Goal: Task Accomplishment & Management: Complete application form

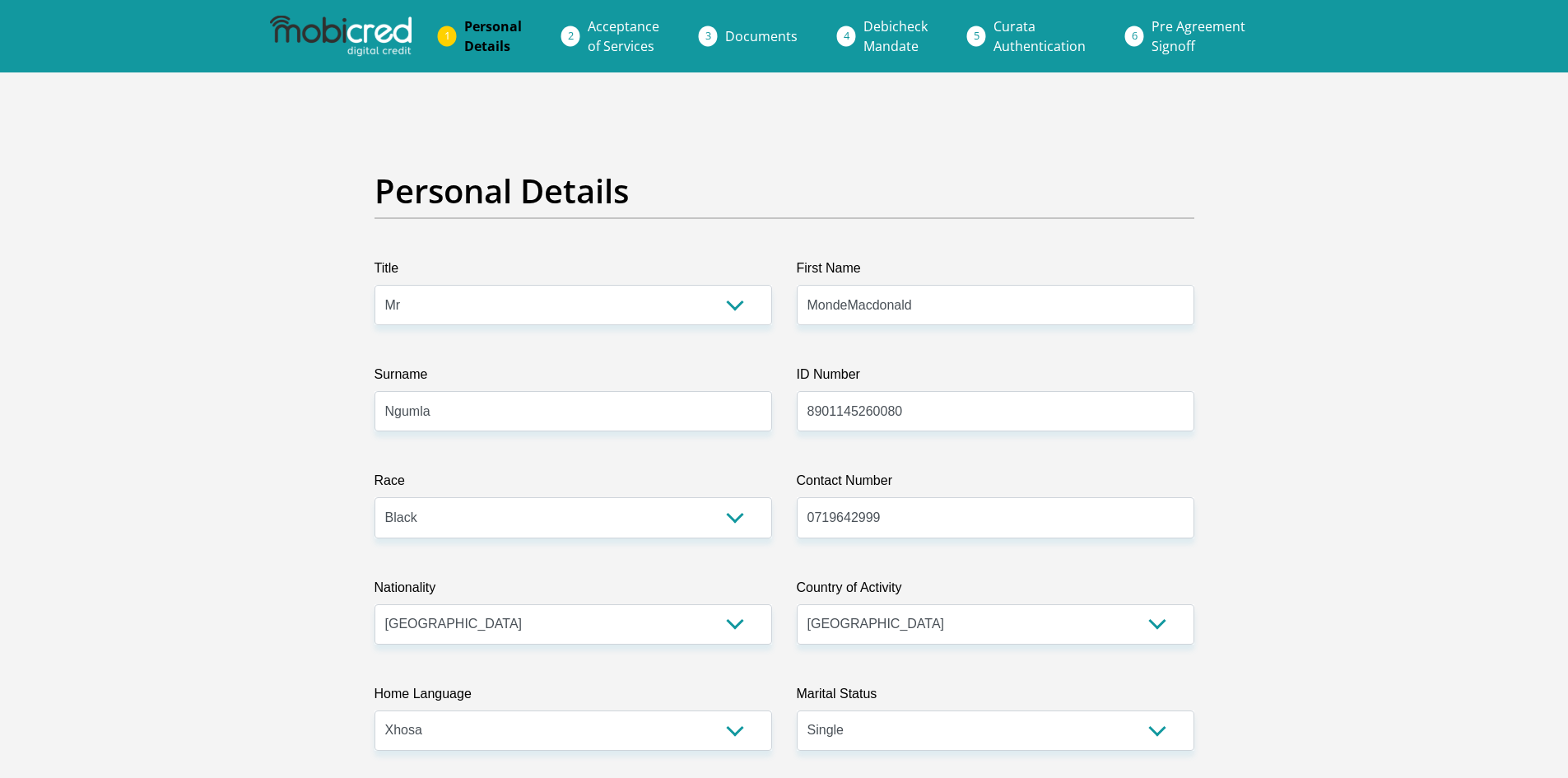
select select "Mr"
select select "1"
select select "ZAF"
select select "xho"
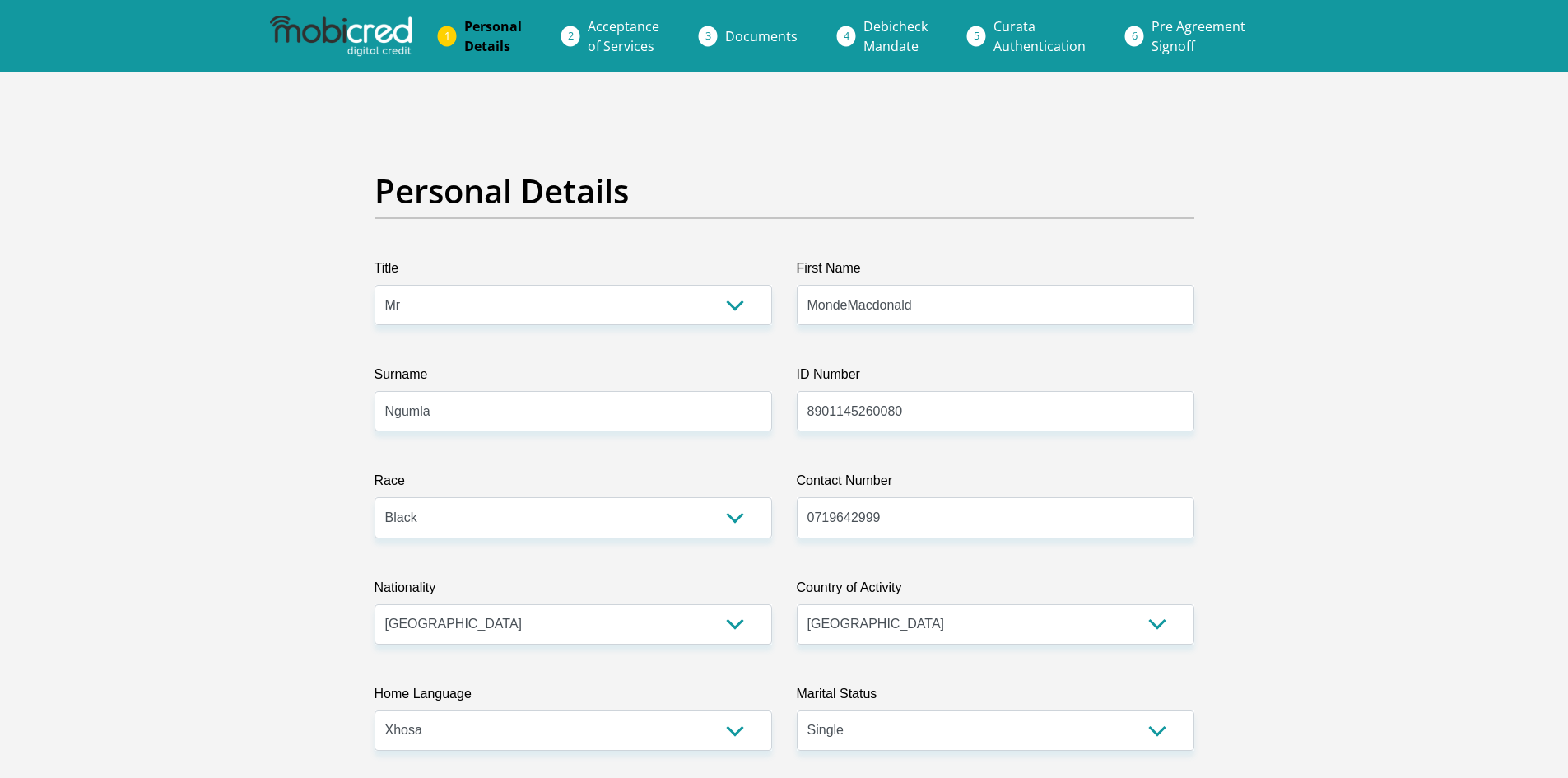
select select "2"
select select "Western Cape"
select select "5"
select select "Owned"
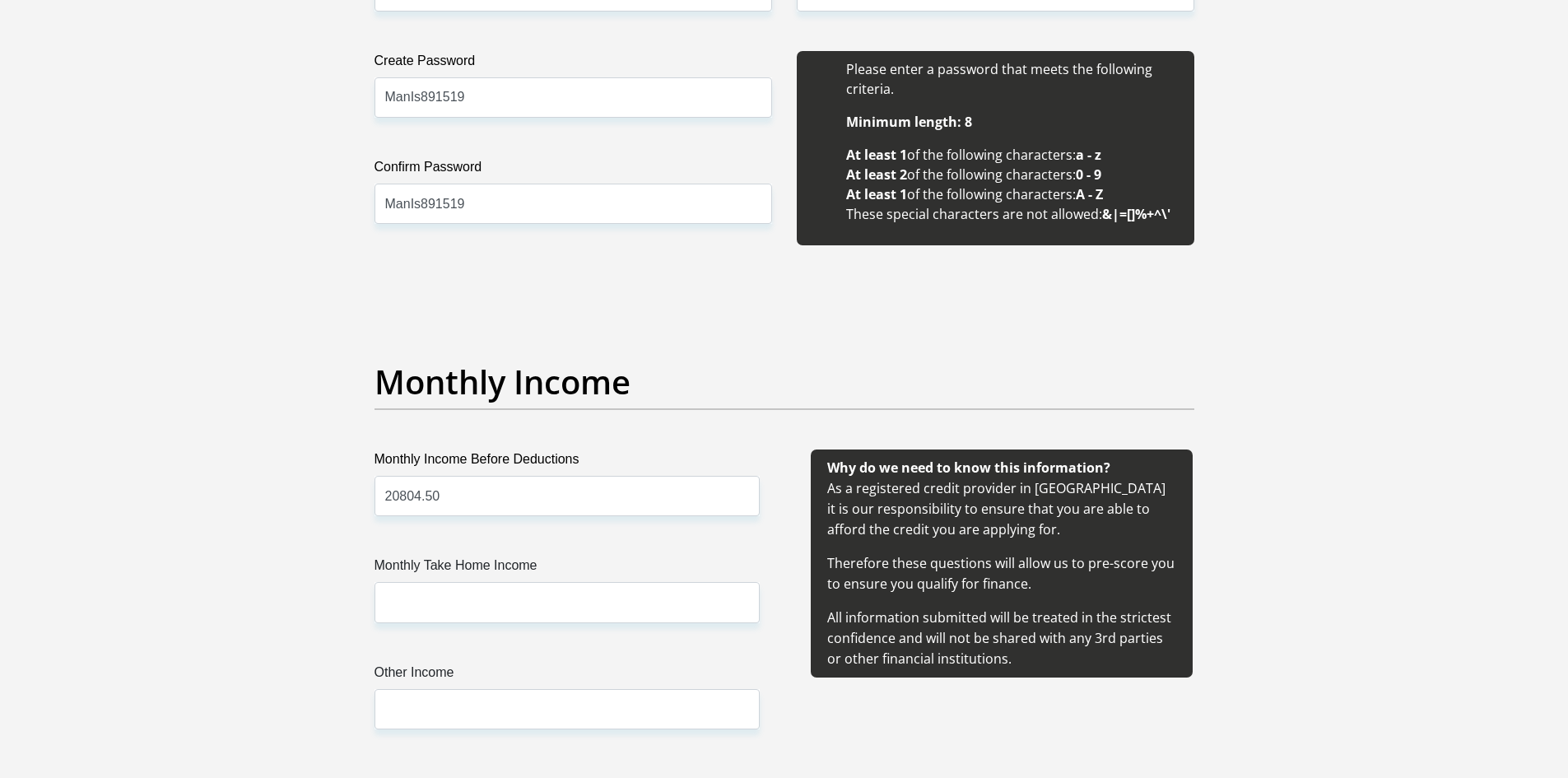
type input "20804.50"
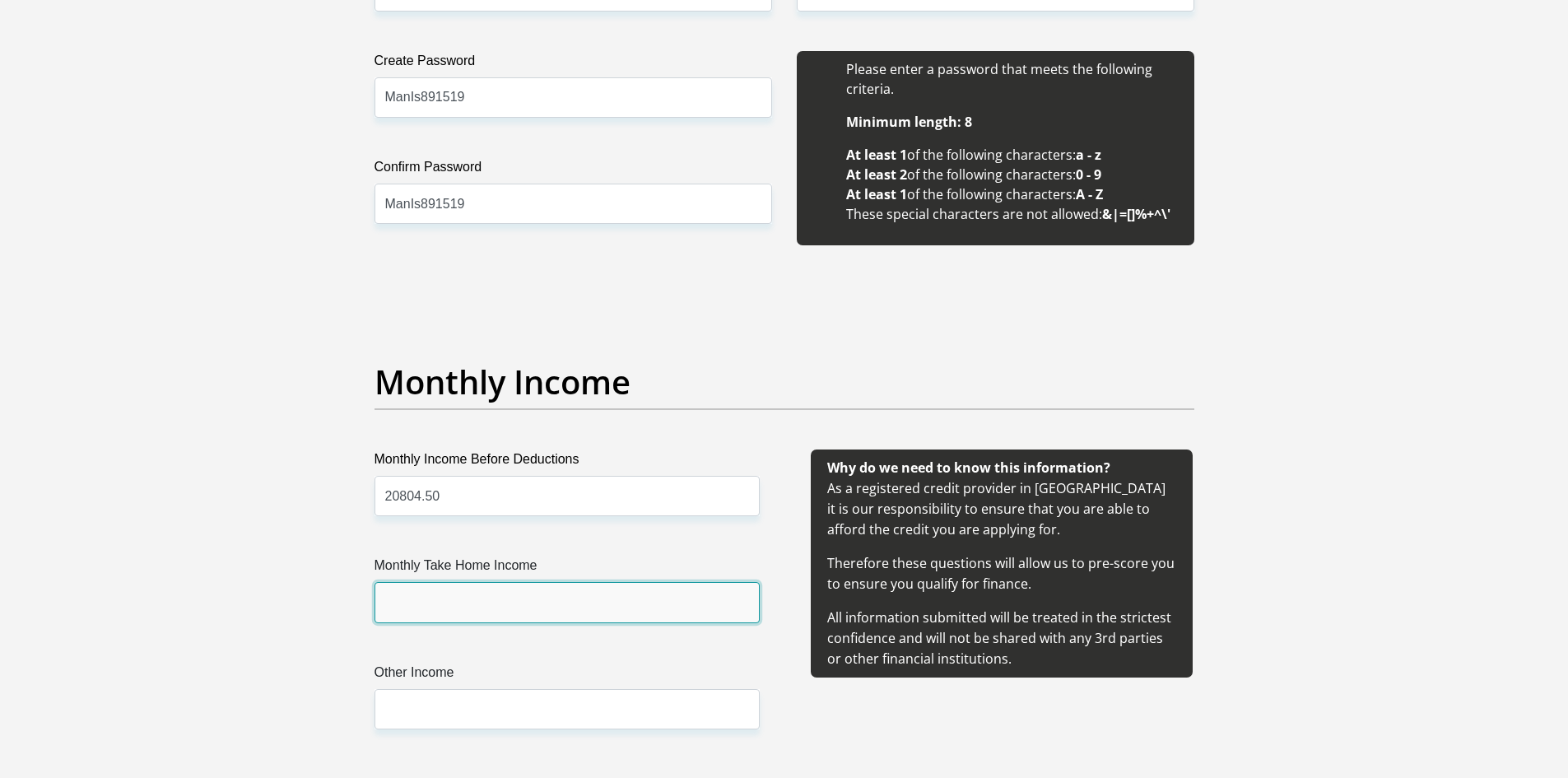
click at [434, 600] on input "Monthly Take Home Income" at bounding box center [567, 602] width 386 height 40
click at [398, 609] on input "14222.75" at bounding box center [567, 602] width 386 height 40
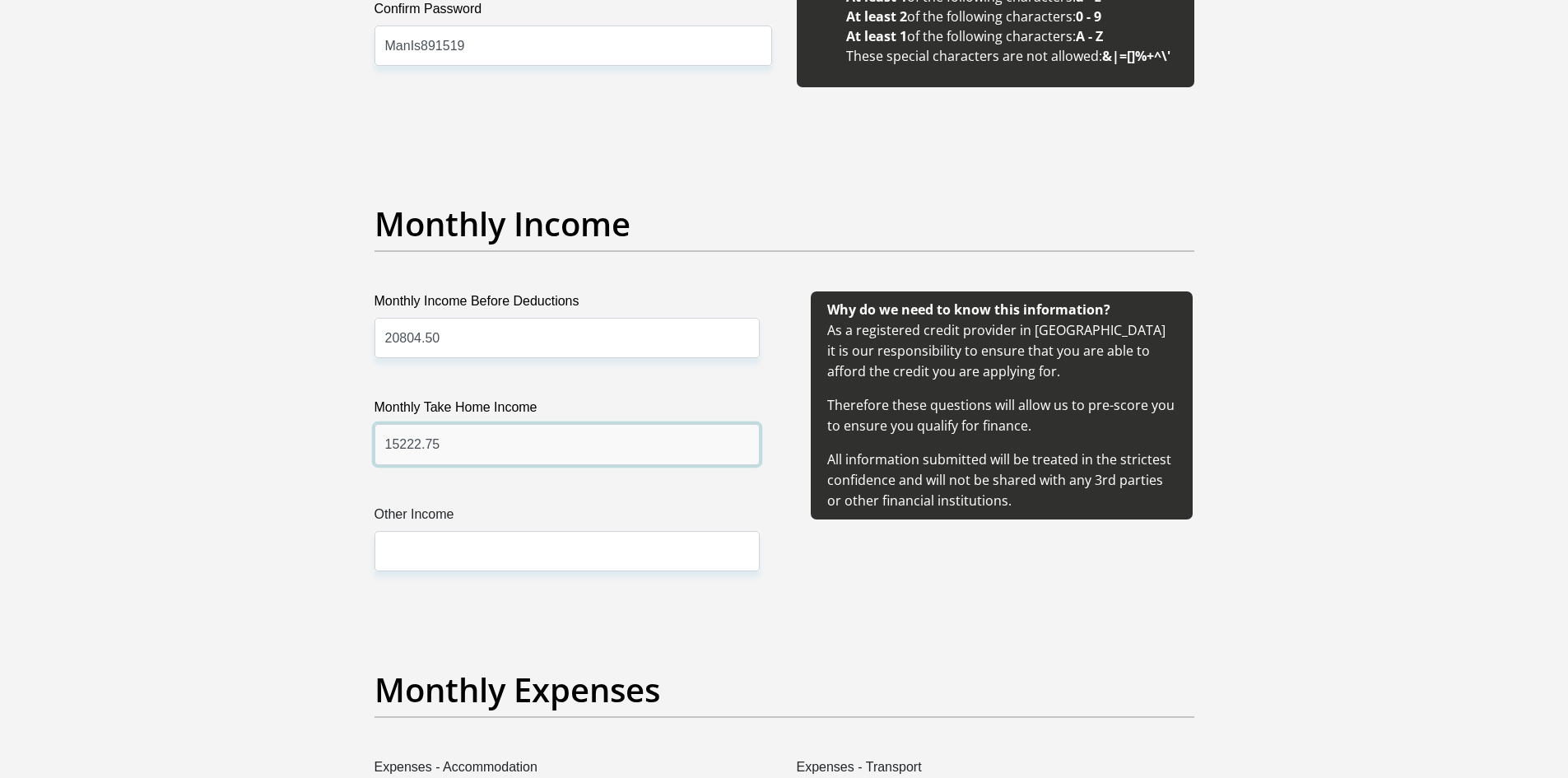
scroll to position [1729, 0]
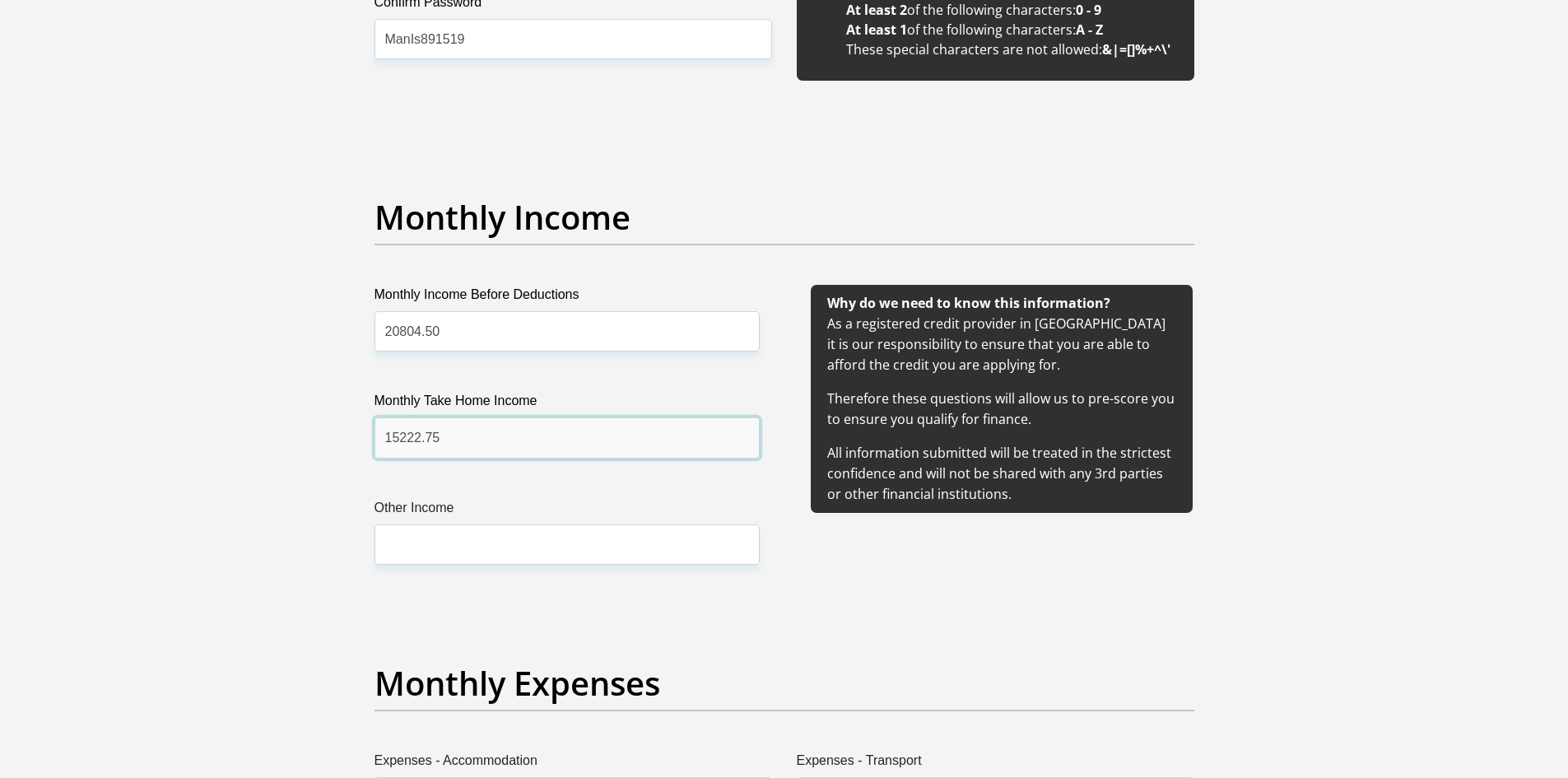
type input "15222.75"
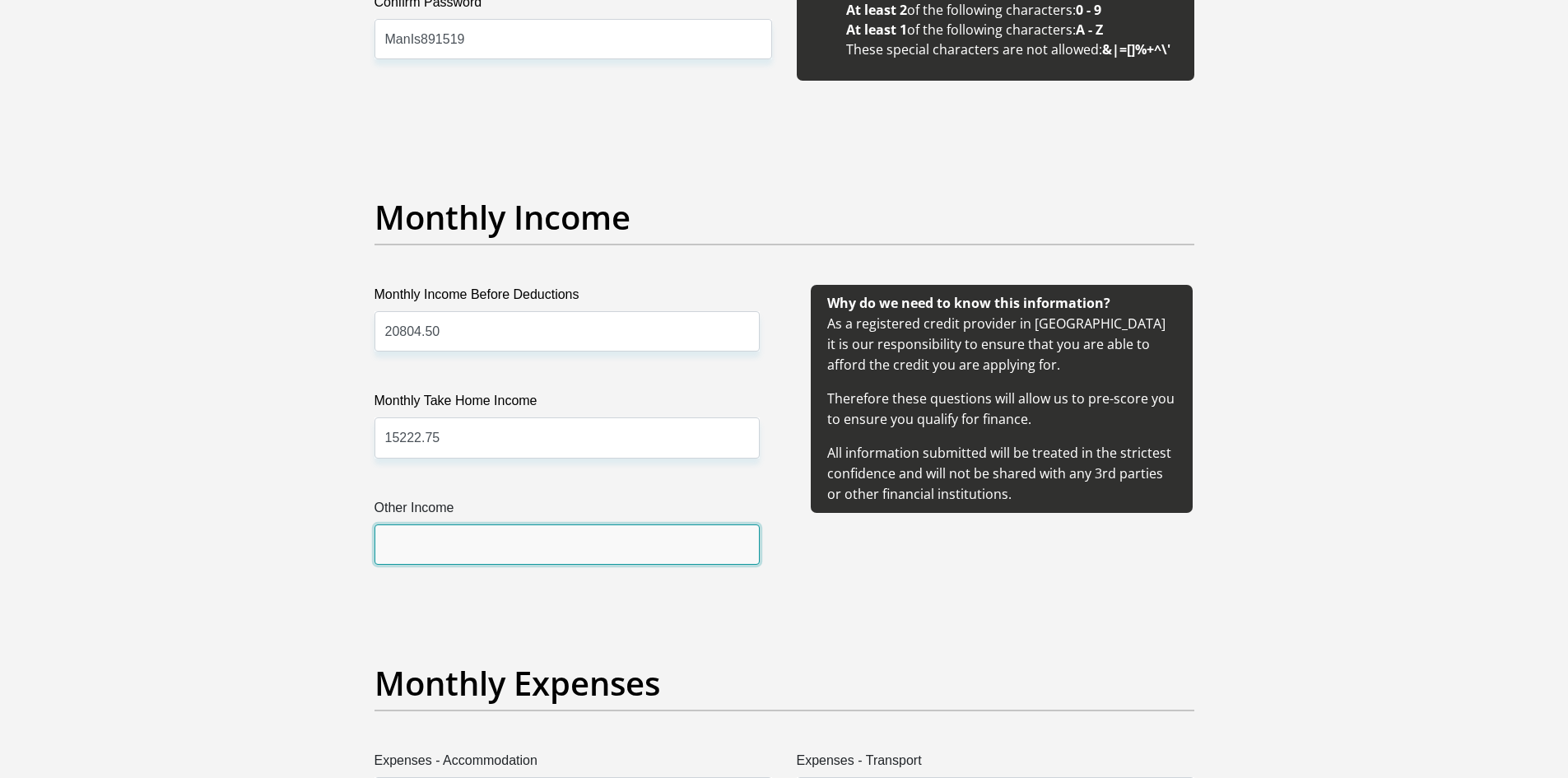
click at [444, 542] on input "Other Income" at bounding box center [567, 544] width 386 height 40
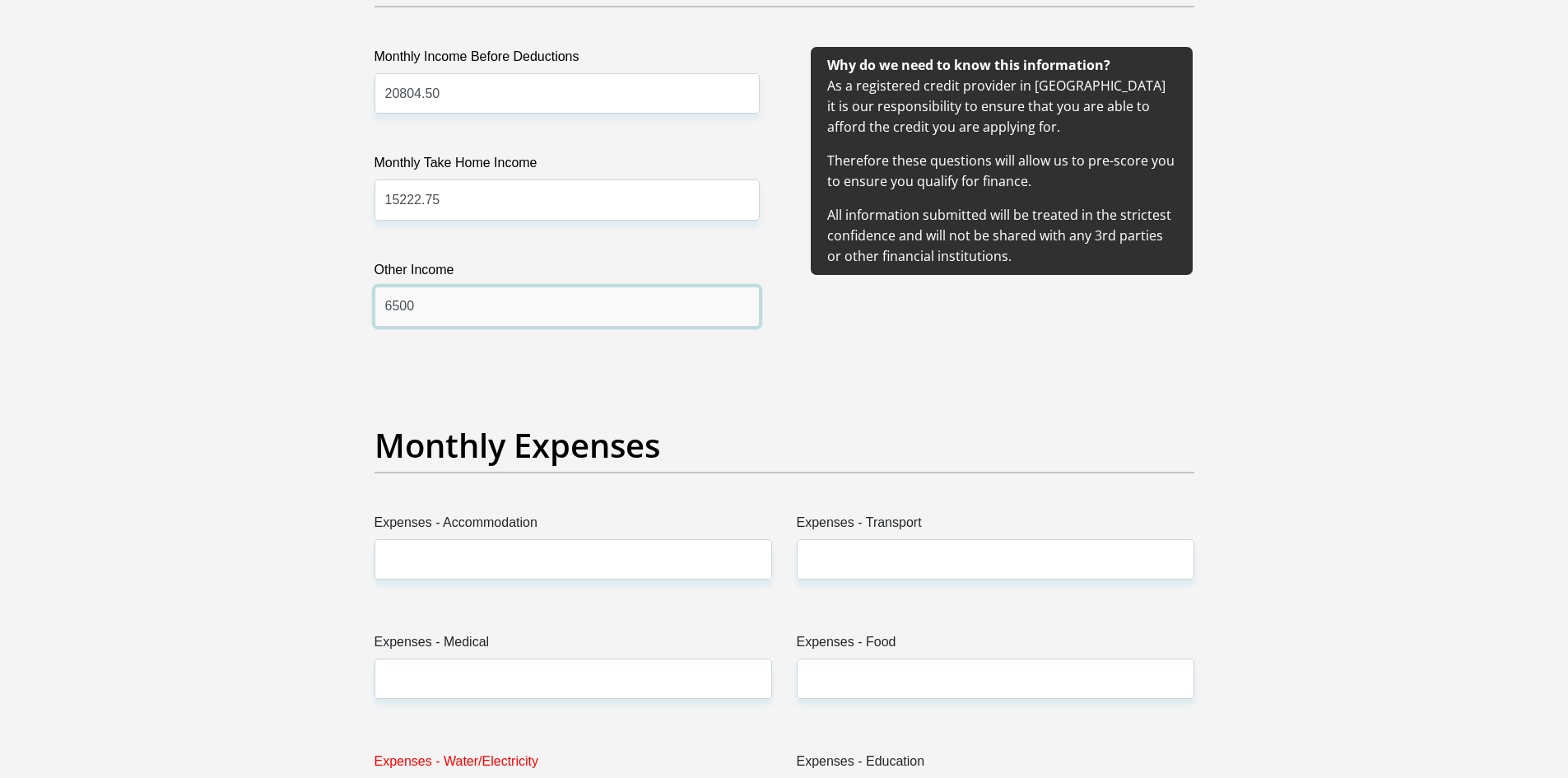
scroll to position [1976, 0]
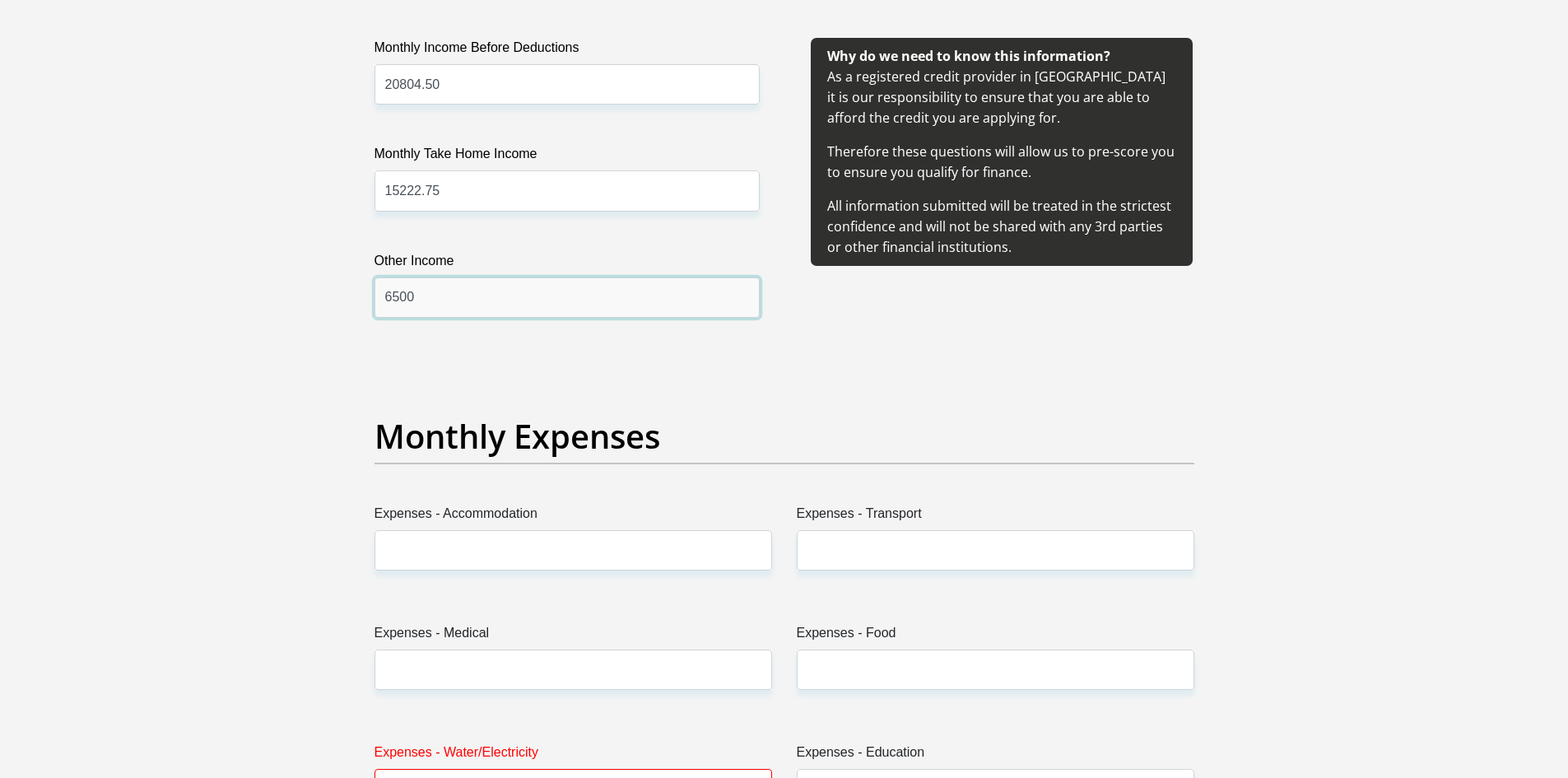
type input "6500"
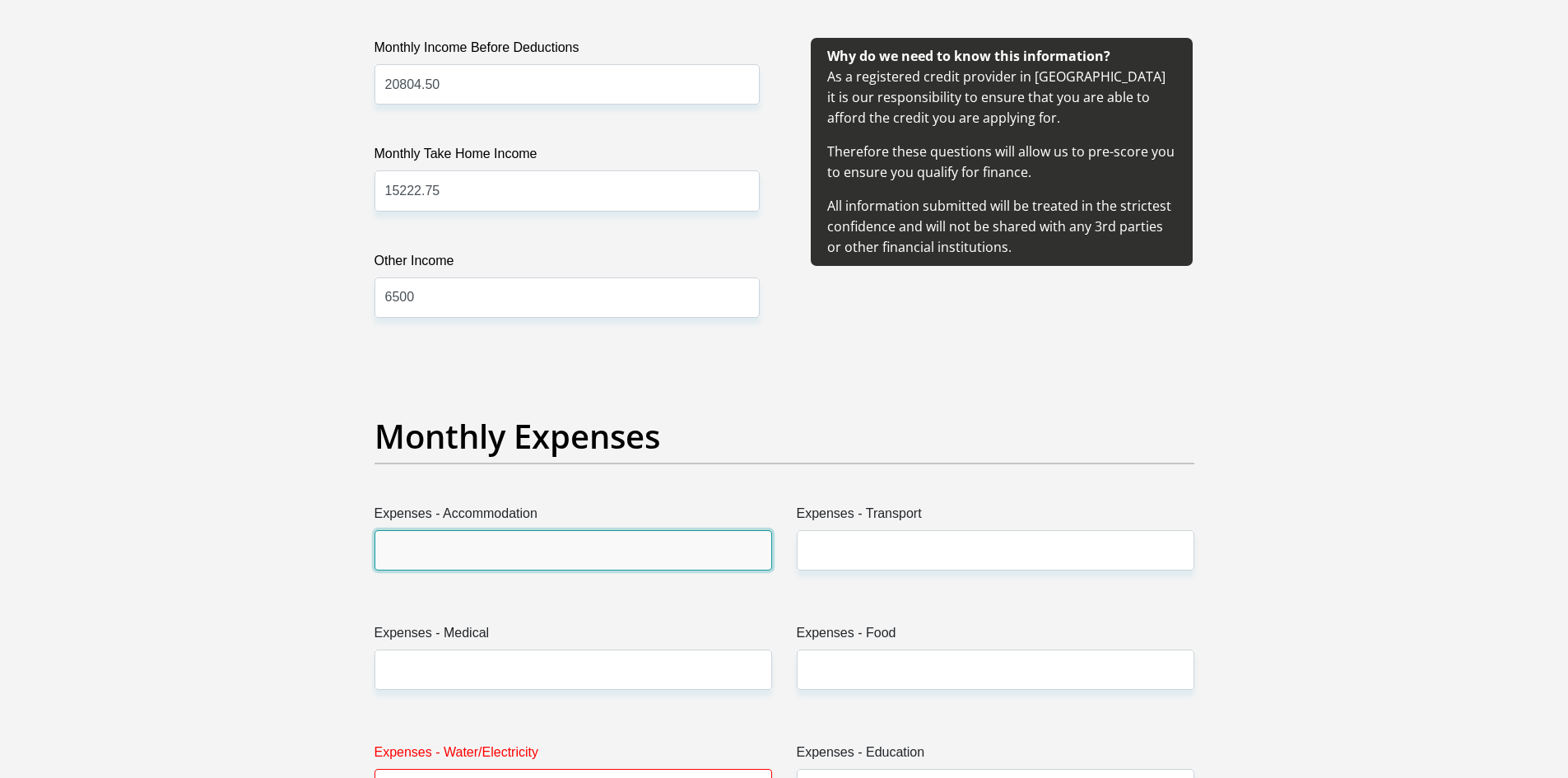
click at [506, 567] on input "Expenses - Accommodation" at bounding box center [573, 550] width 398 height 40
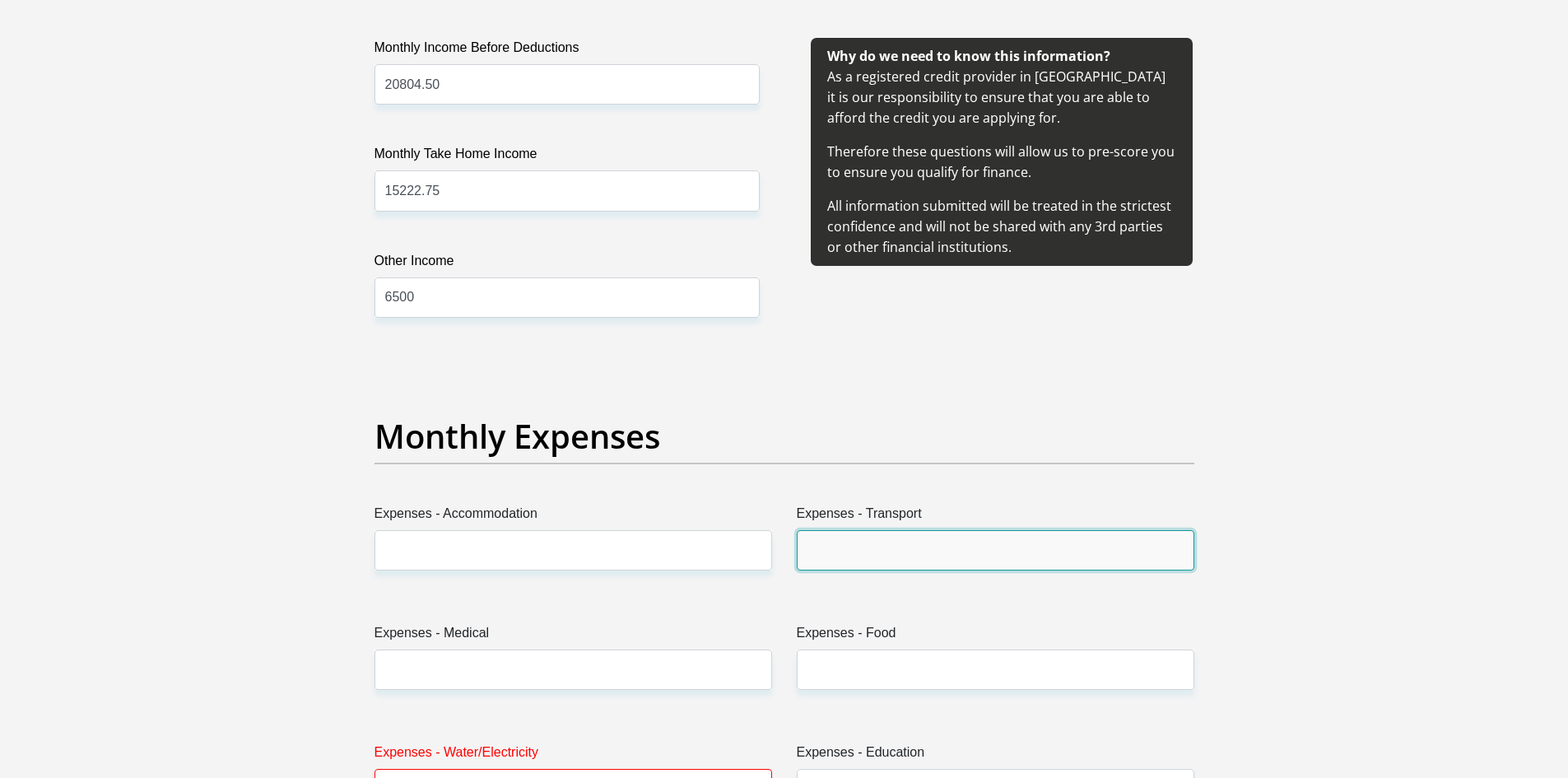
click at [909, 557] on input "Expenses - Transport" at bounding box center [995, 550] width 398 height 40
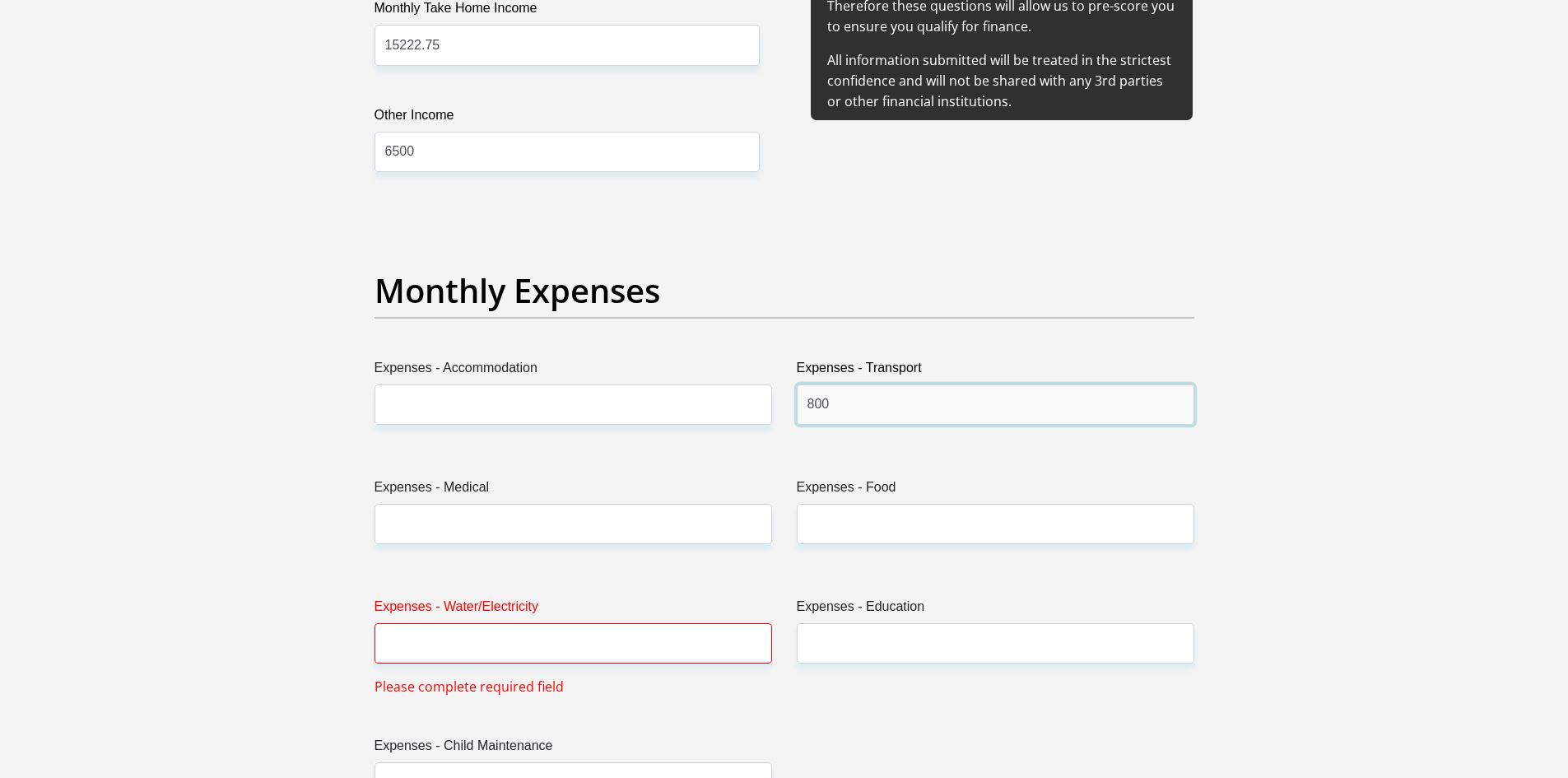
scroll to position [2224, 0]
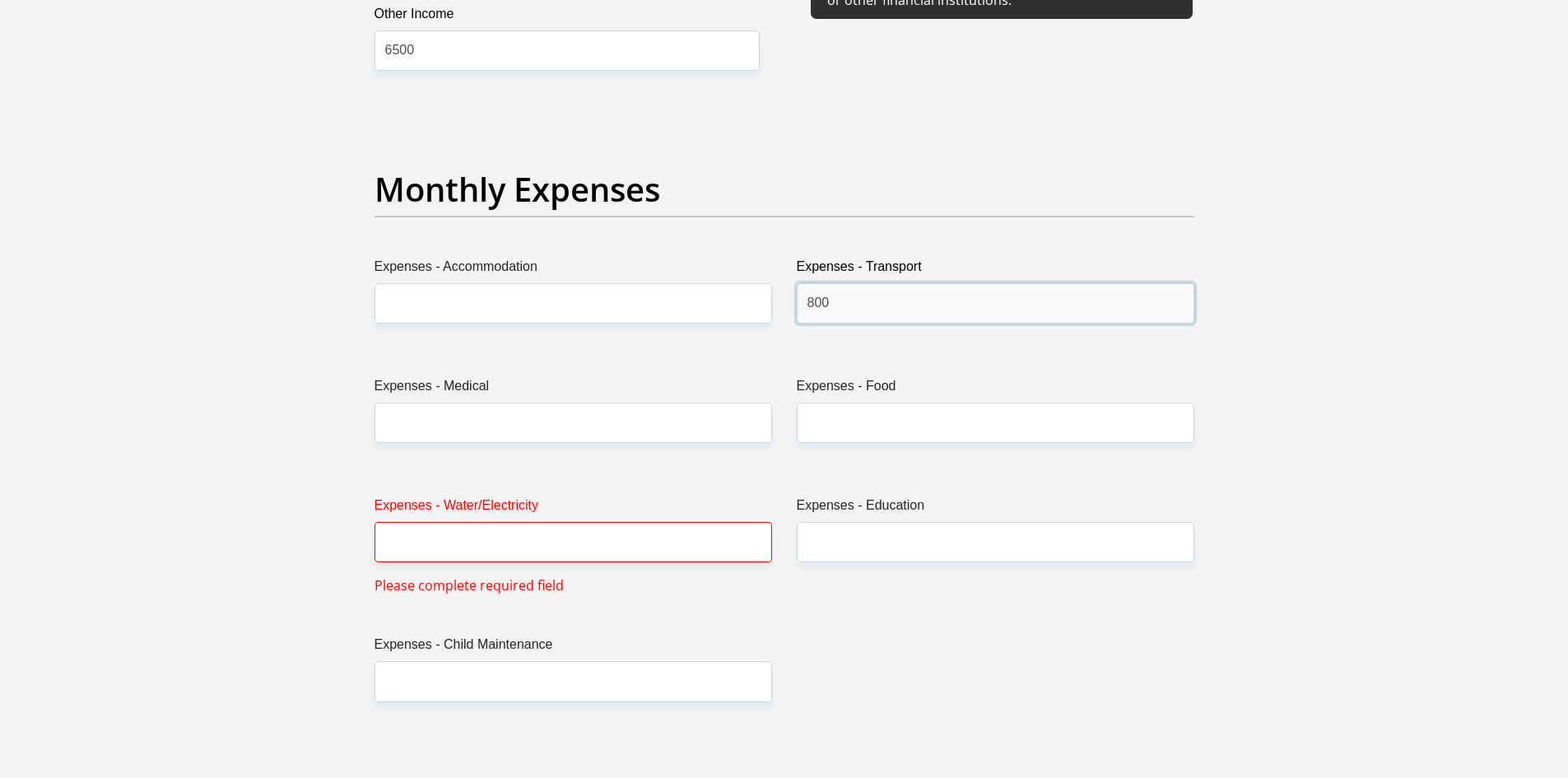
type input "800"
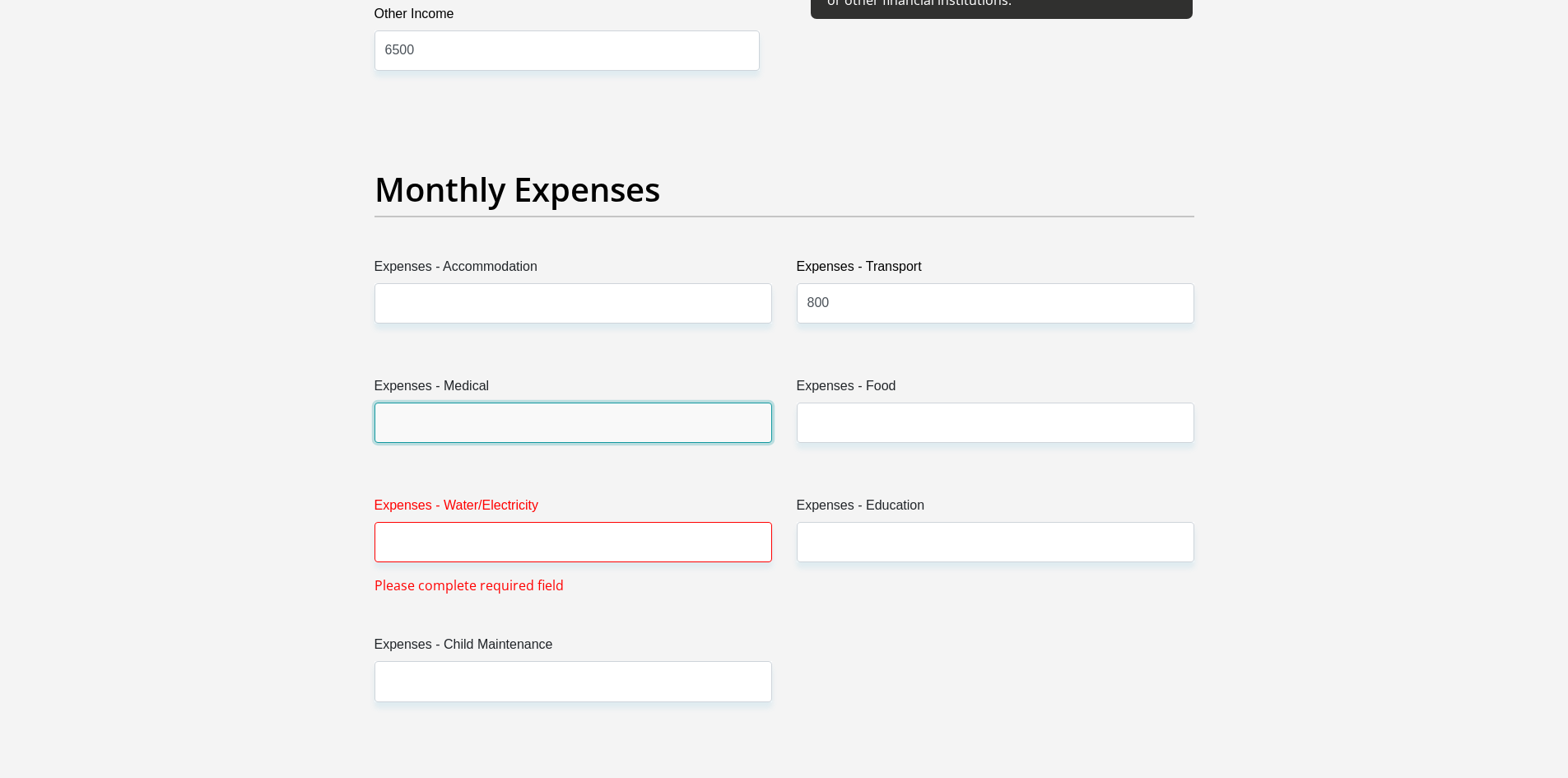
click at [569, 435] on input "Expenses - Medical" at bounding box center [573, 422] width 398 height 40
type input "3804.00"
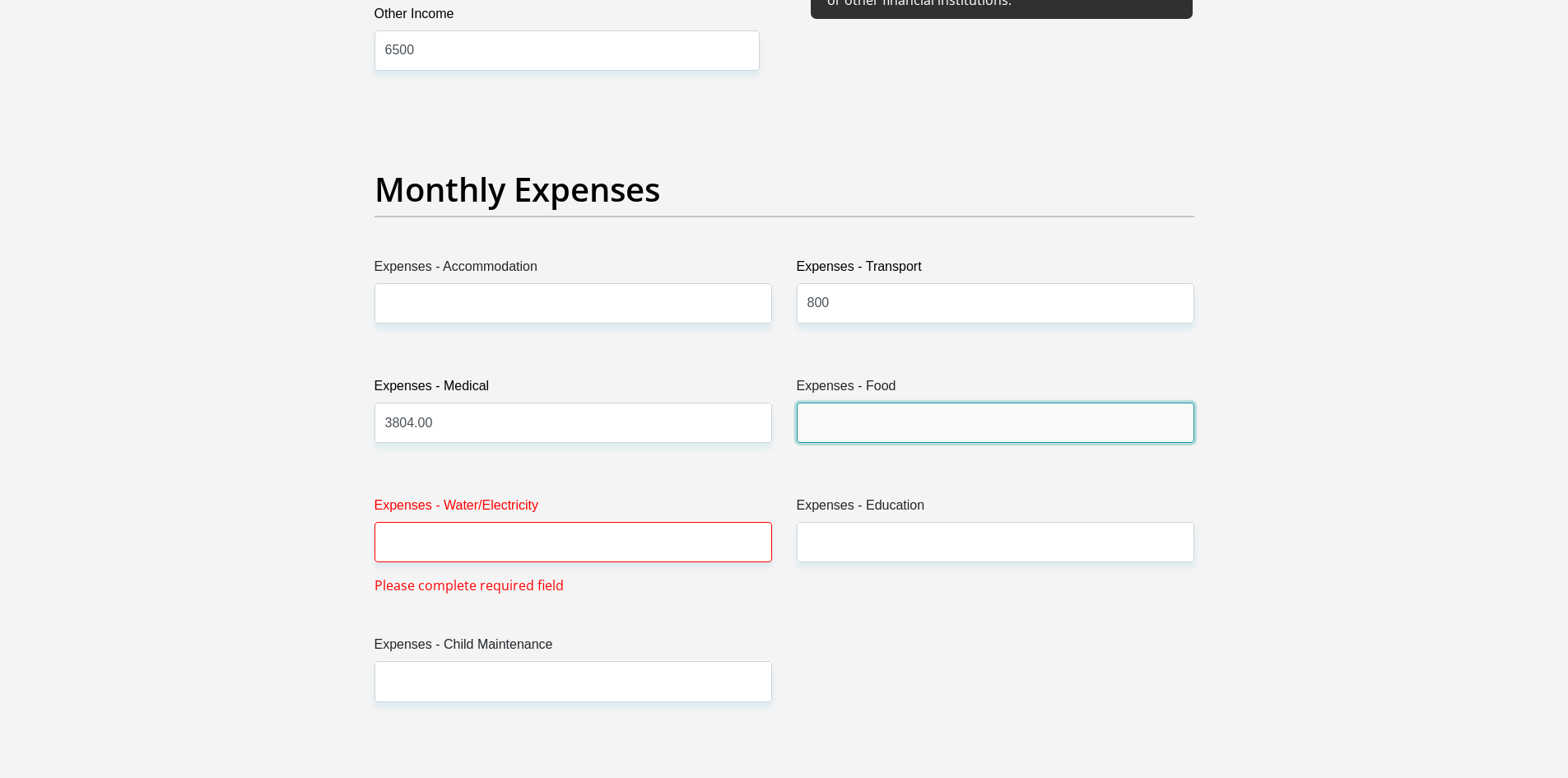
click at [837, 416] on input "Expenses - Food" at bounding box center [995, 422] width 398 height 40
type input "1500"
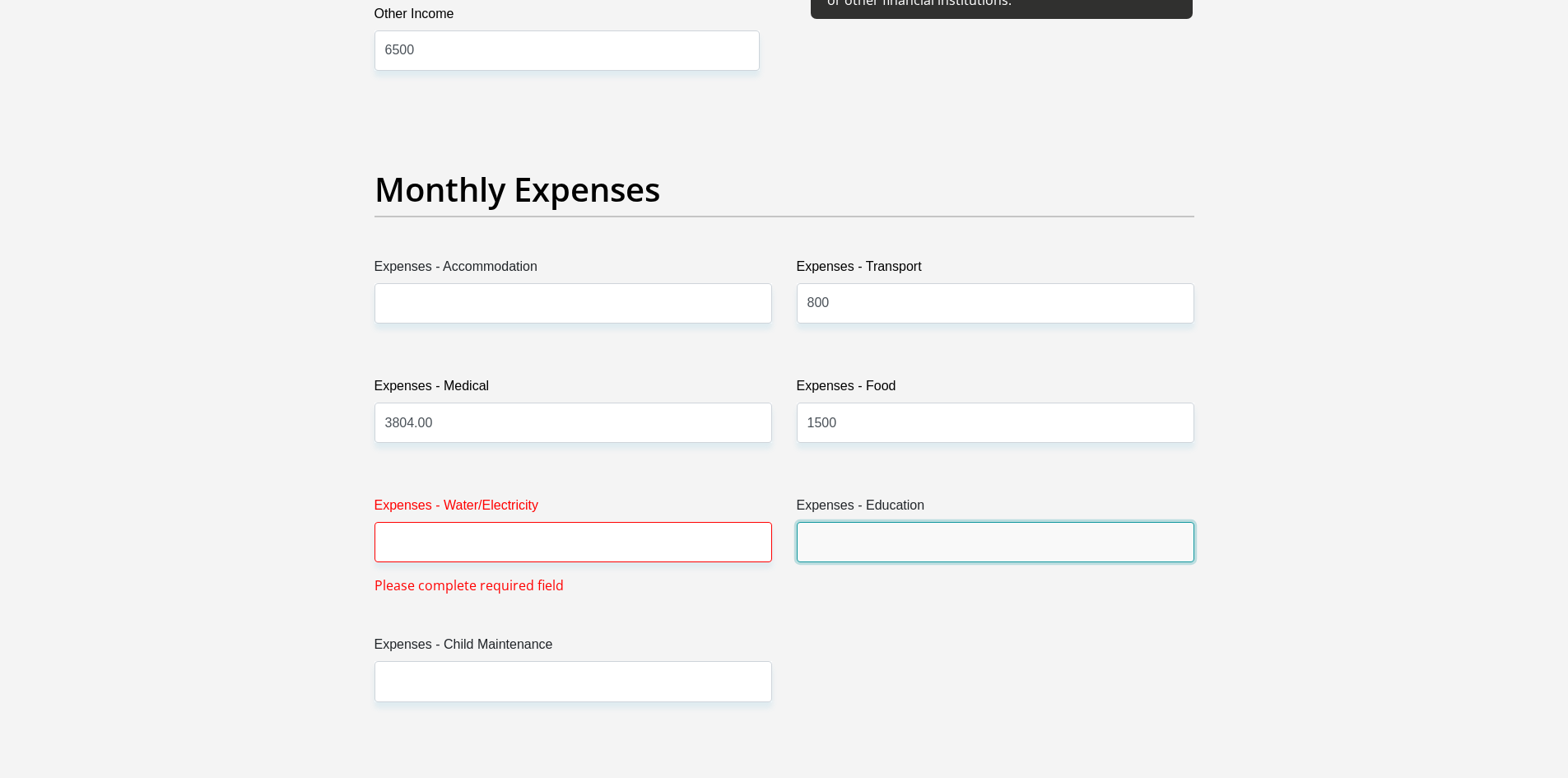
click at [839, 533] on input "Expenses - Education" at bounding box center [995, 542] width 398 height 40
type input "2000"
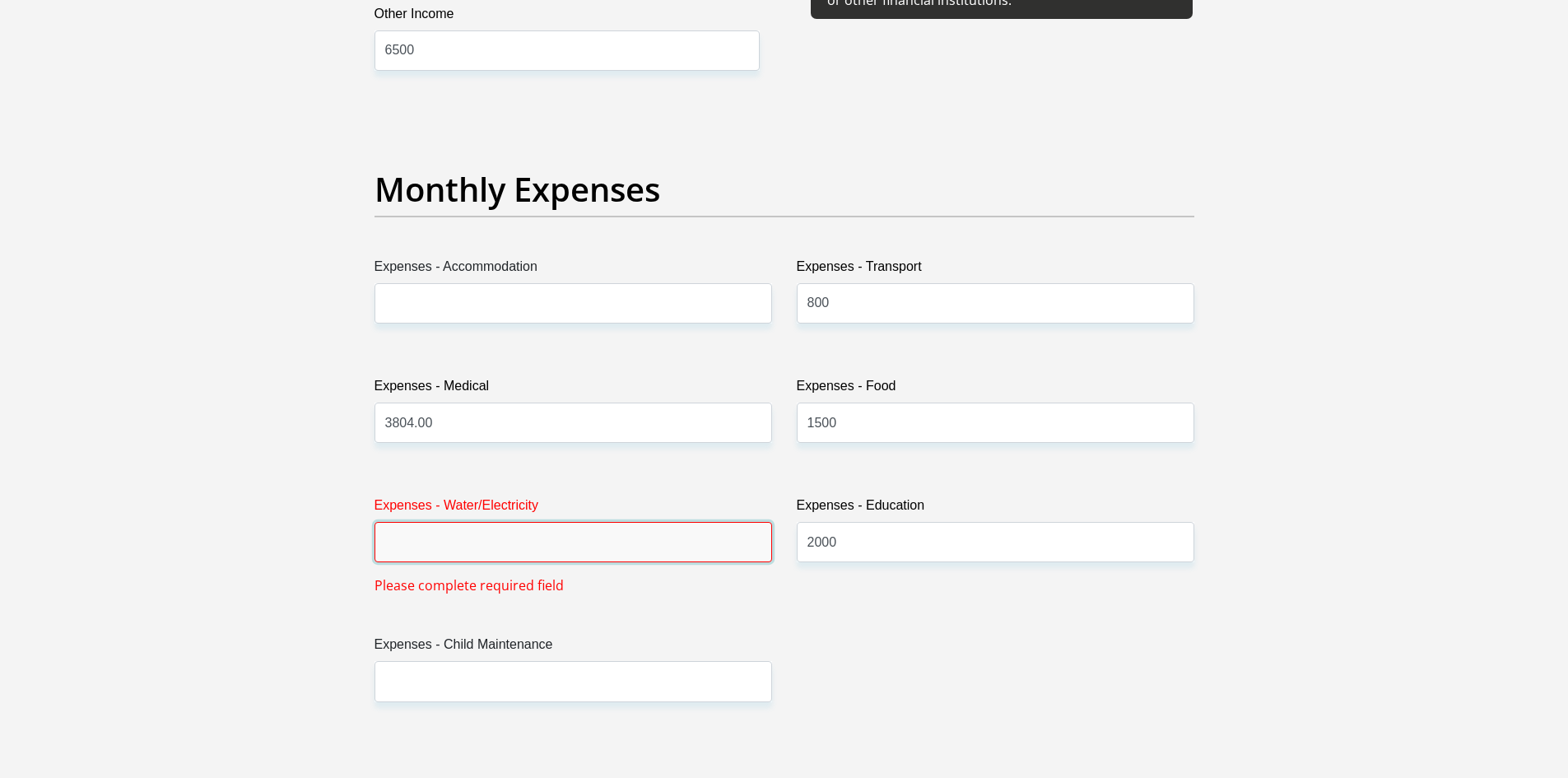
click at [547, 549] on input "Expenses - Water/Electricity" at bounding box center [573, 542] width 398 height 40
click at [854, 632] on div "Title Mr Ms Mrs Dr [PERSON_NAME] First Name MondeMacdonald Surname Ngumla ID Nu…" at bounding box center [784, 724] width 844 height 5378
click at [578, 548] on input "Expenses - Water/Electricity" at bounding box center [573, 542] width 398 height 40
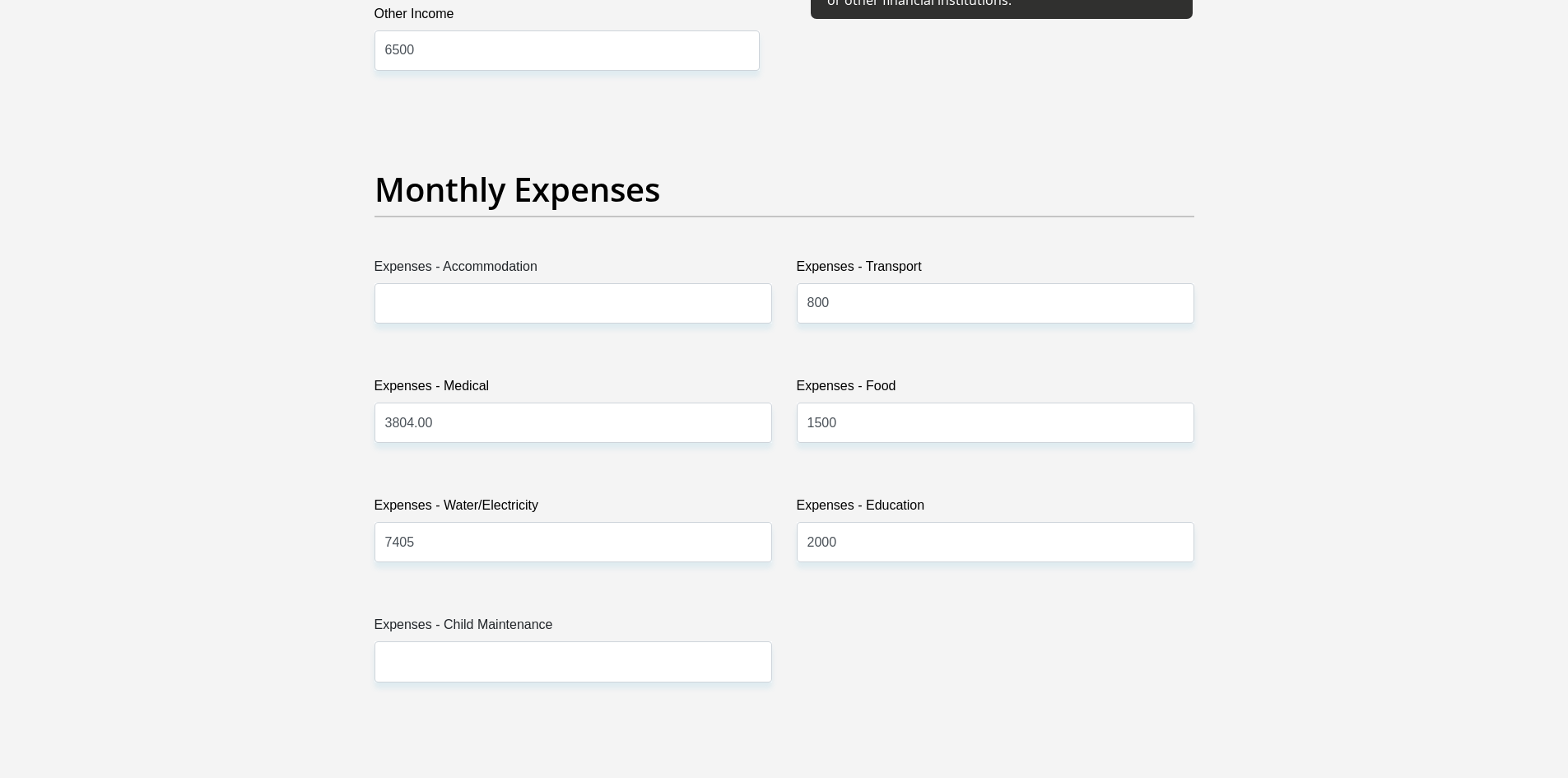
click at [824, 602] on div "Title Mr Ms Mrs Dr [PERSON_NAME] First Name MondeMacdonald Surname Ngumla ID Nu…" at bounding box center [784, 713] width 844 height 5358
click at [427, 546] on input "7405" at bounding box center [573, 542] width 398 height 40
type input "7"
type input "300"
click at [526, 584] on div "Title Mr Ms Mrs Dr [PERSON_NAME] First Name MondeMacdonald Surname Ngumla ID Nu…" at bounding box center [784, 713] width 844 height 5358
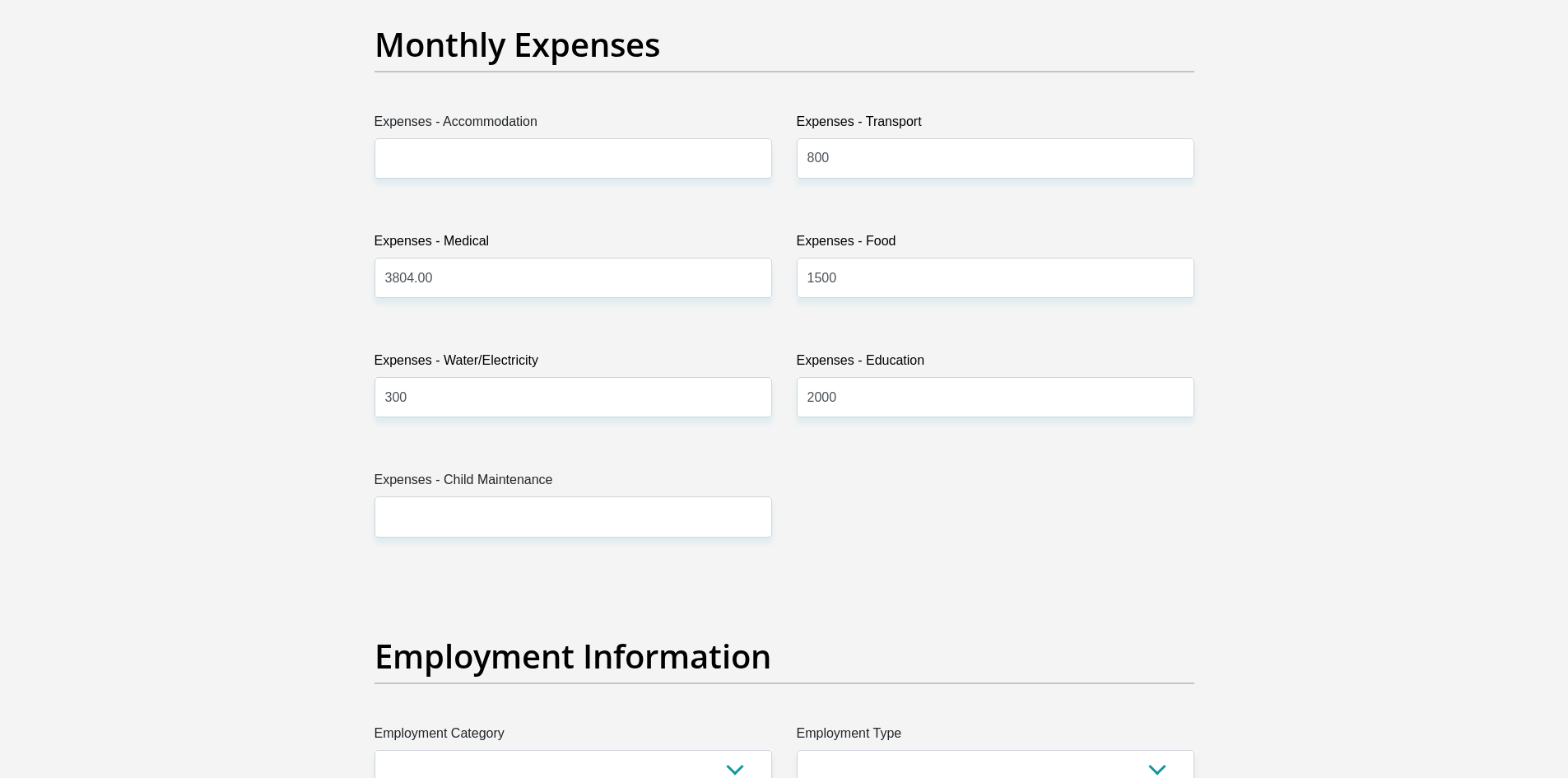
scroll to position [2388, 0]
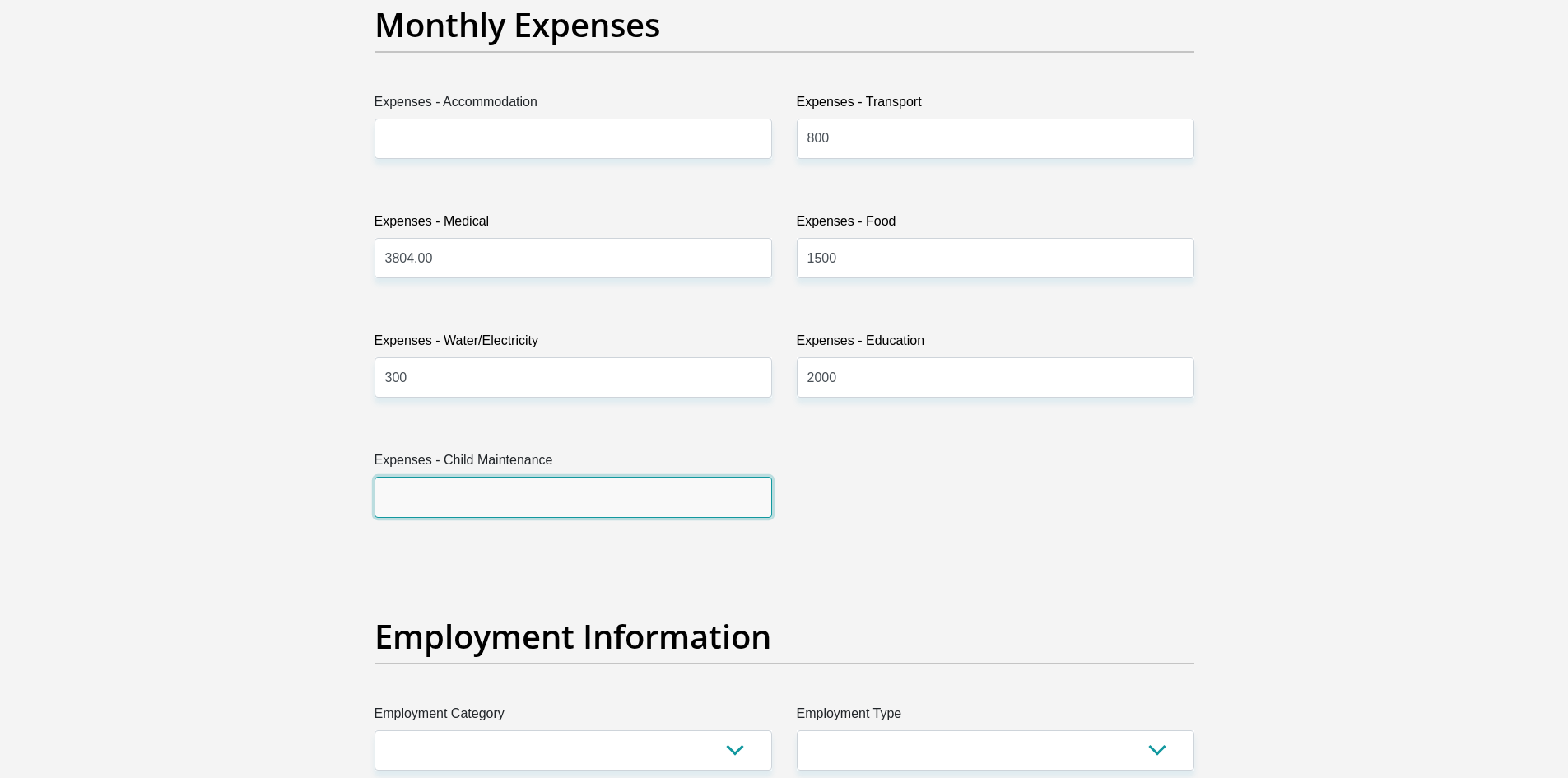
click at [525, 506] on input "Expenses - Child Maintenance" at bounding box center [573, 496] width 398 height 40
type input "3000"
click at [805, 495] on div "Title Mr Ms Mrs Dr [PERSON_NAME] First Name MondeMacdonald Surname Ngumla ID Nu…" at bounding box center [784, 550] width 844 height 5358
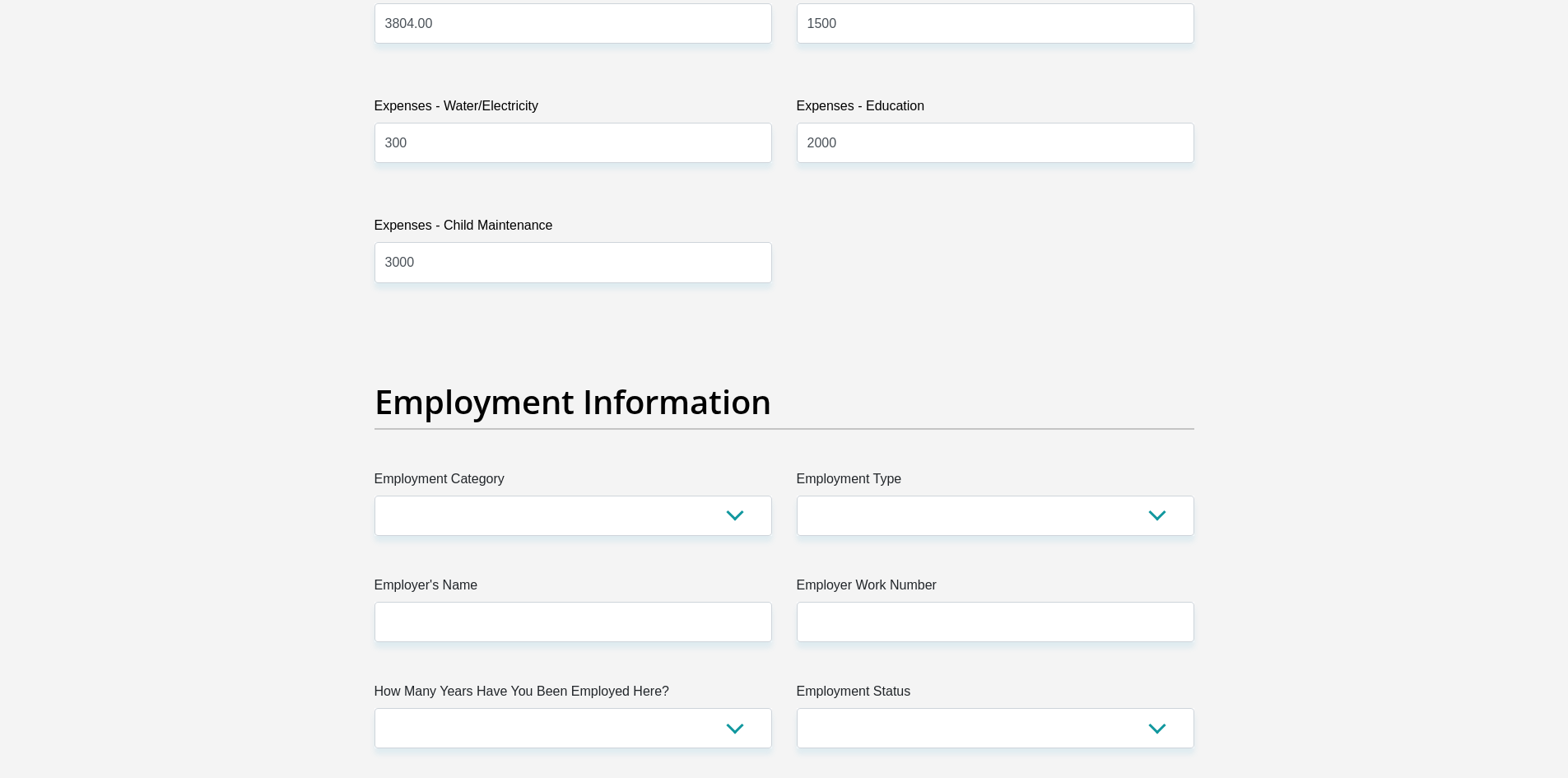
scroll to position [2717, 0]
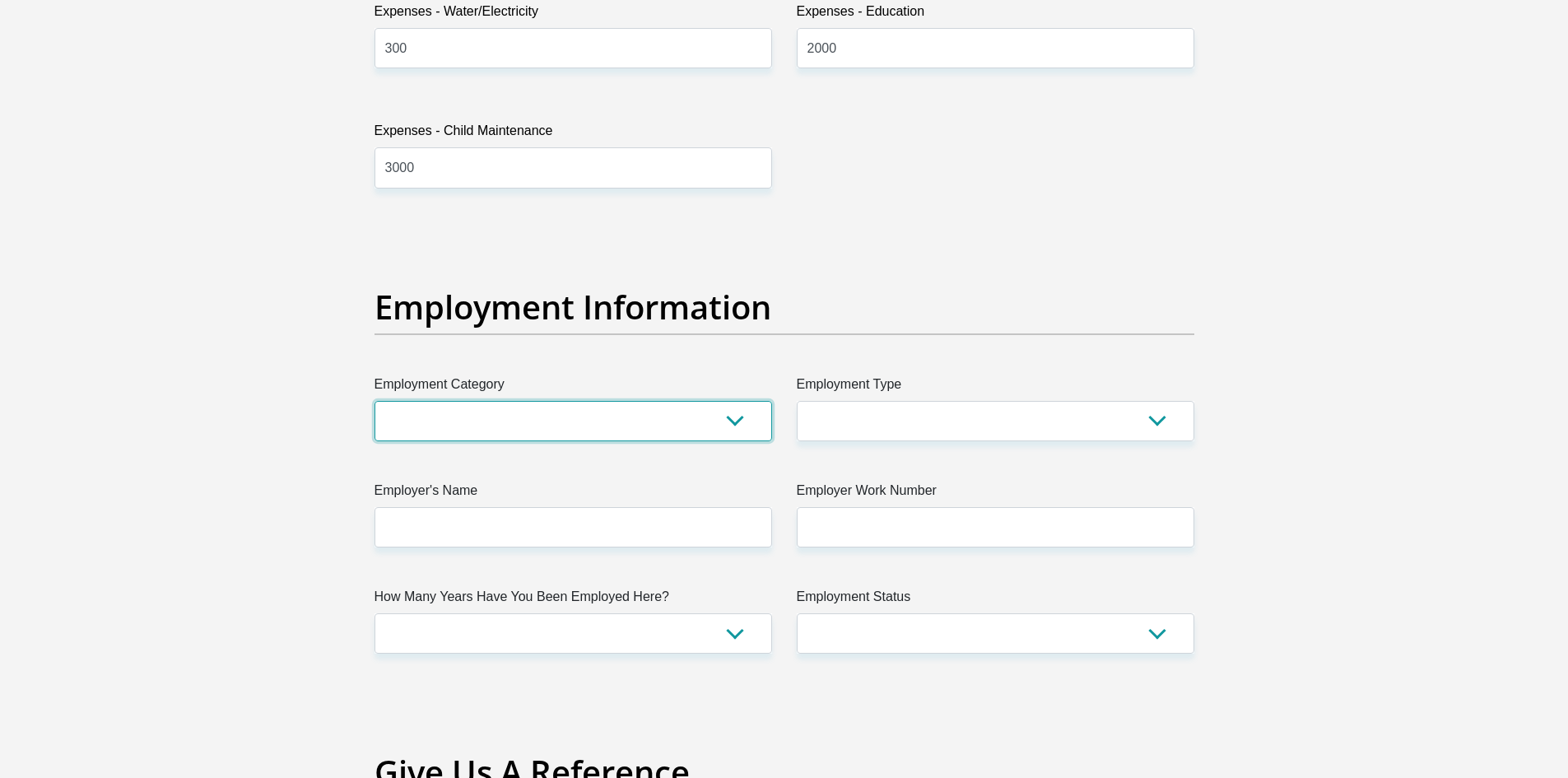
click at [733, 422] on select "AGRICULTURE ALCOHOL & TOBACCO CONSTRUCTION MATERIALS METALLURGY EQUIPMENT FOR R…" at bounding box center [573, 420] width 398 height 40
click at [972, 249] on div "Title Mr Ms Mrs Dr [PERSON_NAME] First Name MondeMacdonald Surname Ngumla ID Nu…" at bounding box center [784, 220] width 844 height 5358
click at [748, 418] on select "AGRICULTURE ALCOHOL & TOBACCO CONSTRUCTION MATERIALS METALLURGY EQUIPMENT FOR R…" at bounding box center [573, 420] width 398 height 40
select select "71"
click at [374, 401] on select "AGRICULTURE ALCOHOL & TOBACCO CONSTRUCTION MATERIALS METALLURGY EQUIPMENT FOR R…" at bounding box center [573, 420] width 398 height 40
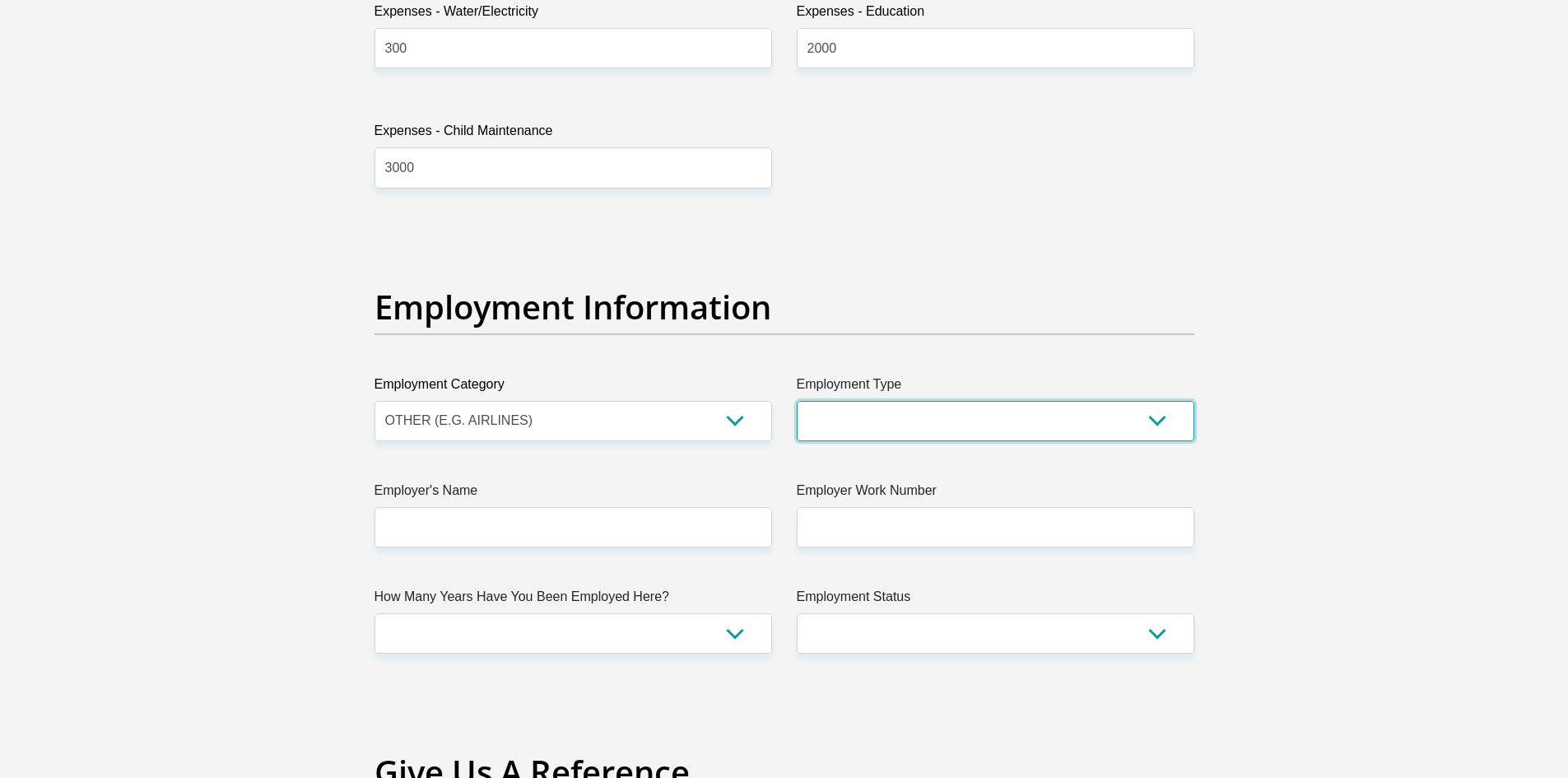
click at [921, 427] on select "College/Lecturer Craft Seller Creative Driver Executive Farmer Forces - Non Com…" at bounding box center [995, 420] width 398 height 40
click at [797, 401] on select "College/Lecturer Craft Seller Creative Driver Executive Farmer Forces - Non Com…" at bounding box center [995, 420] width 398 height 40
click at [906, 428] on select "College/Lecturer Craft Seller Creative Driver Executive Farmer Forces - Non Com…" at bounding box center [995, 420] width 398 height 40
select select "Office Staff/Clerk"
click at [797, 401] on select "College/Lecturer Craft Seller Creative Driver Executive Farmer Forces - Non Com…" at bounding box center [995, 420] width 398 height 40
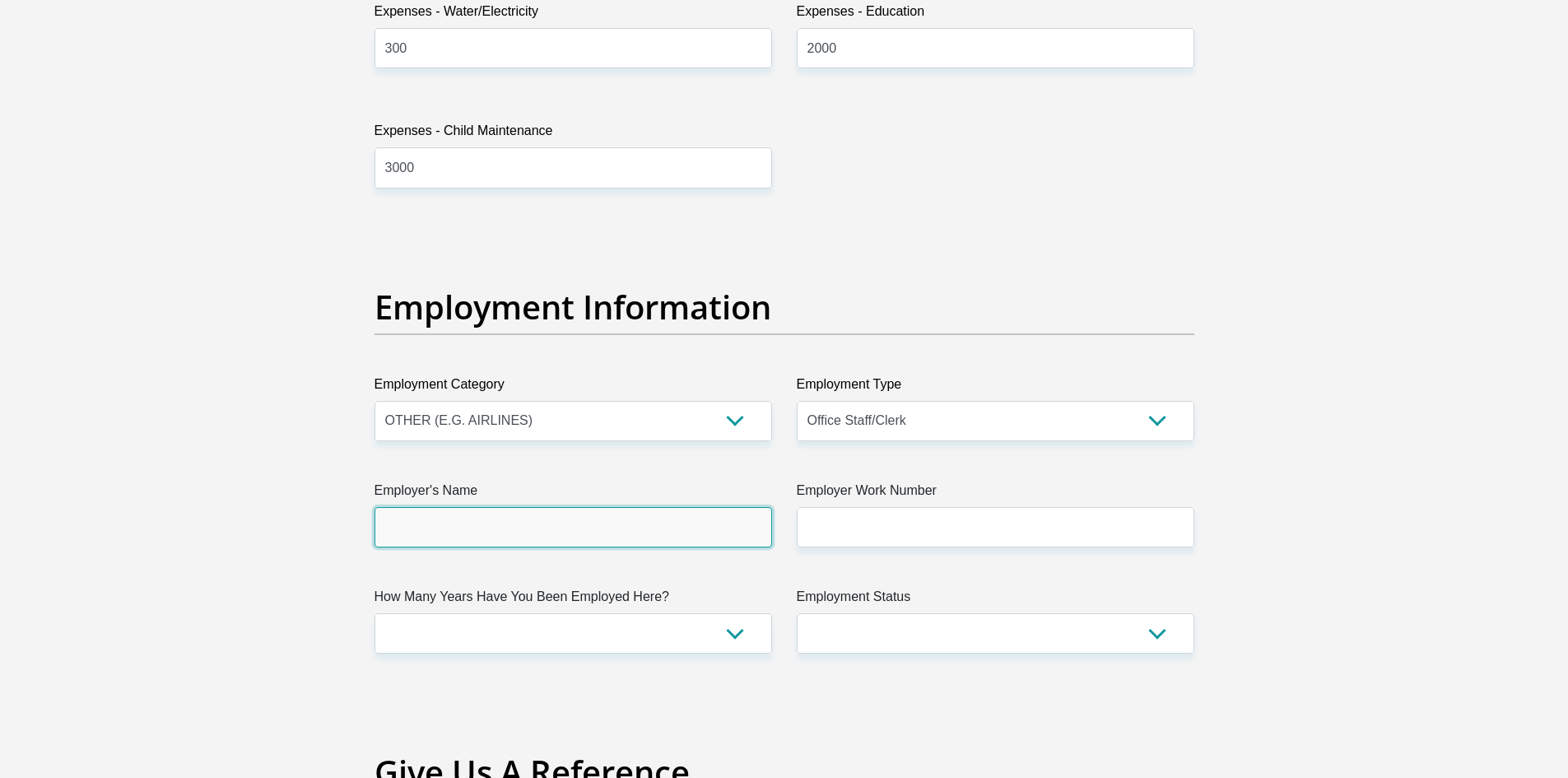
click at [573, 536] on input "Employer's Name" at bounding box center [573, 527] width 398 height 40
type input "COLLEGEOFCAPETOWN"
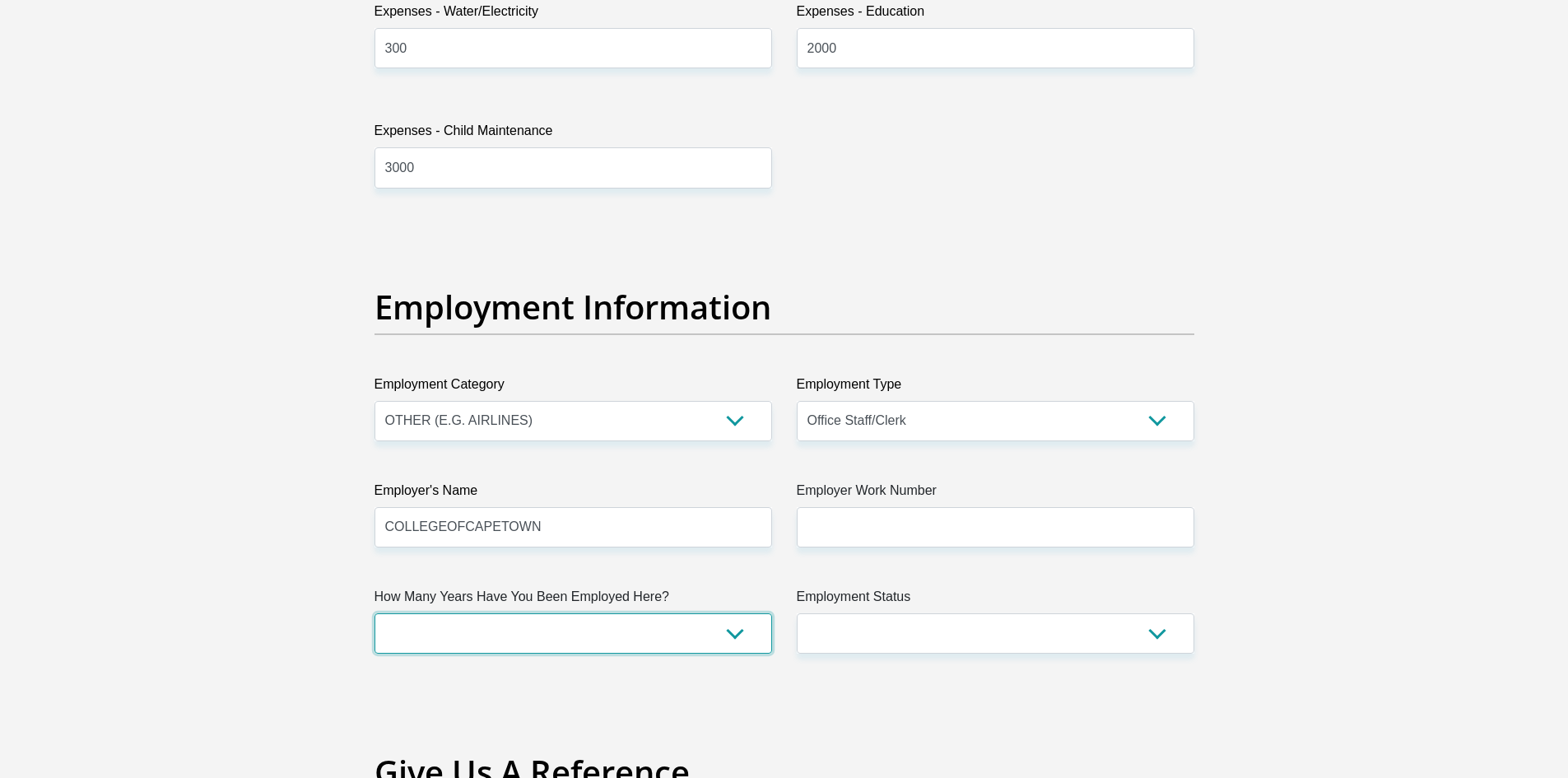
click at [478, 624] on select "less than 1 year 1-3 years 3-5 years 5+ years" at bounding box center [573, 633] width 398 height 40
select select "60"
click at [374, 613] on select "less than 1 year 1-3 years 3-5 years 5+ years" at bounding box center [573, 633] width 398 height 40
click at [783, 697] on div "Title Mr Ms Mrs Dr [PERSON_NAME] First Name MondeMacdonald Surname Ngumla ID Nu…" at bounding box center [784, 220] width 844 height 5358
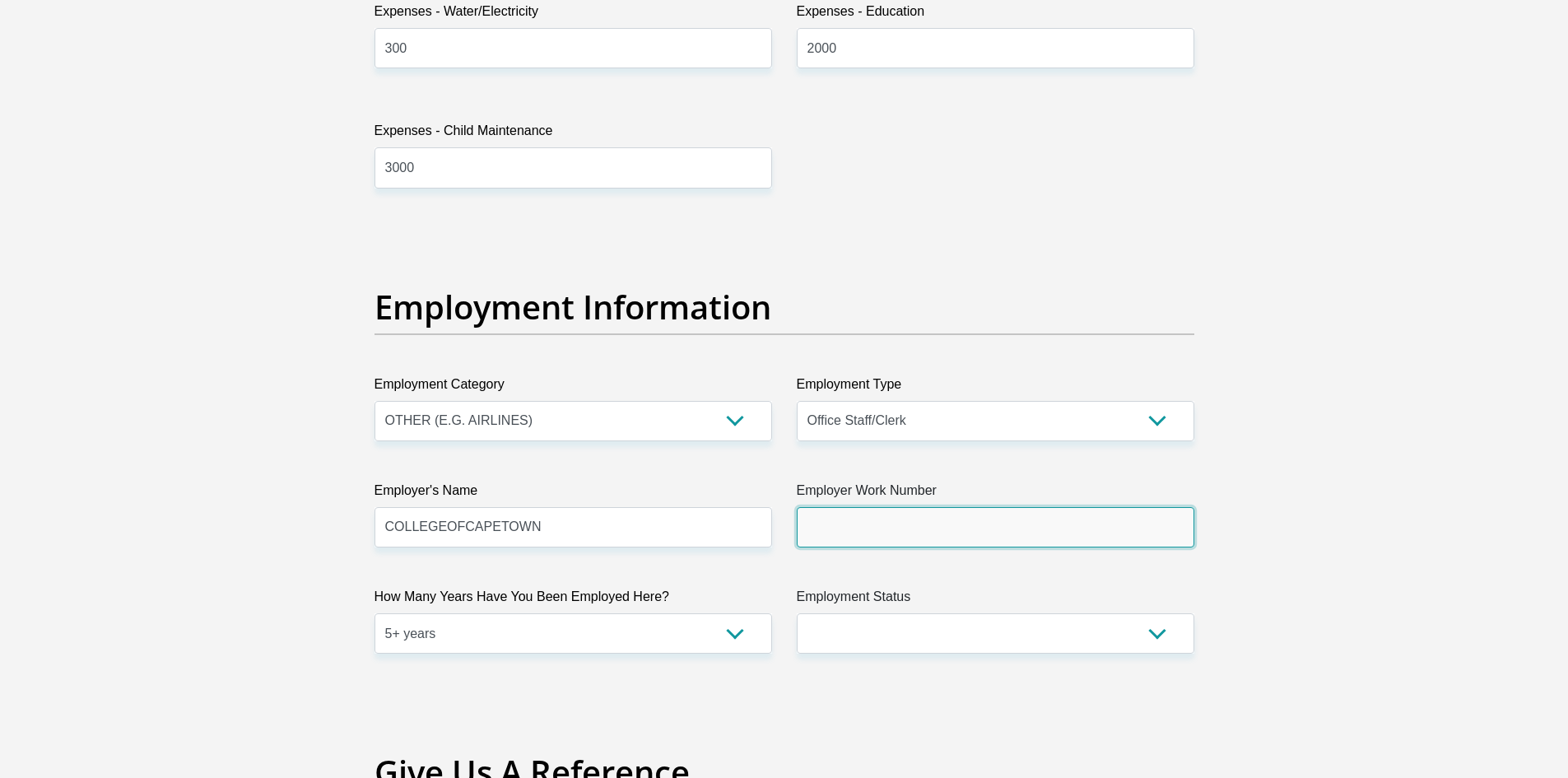
click at [893, 538] on input "Employer Work Number" at bounding box center [995, 527] width 398 height 40
type input "0215312105"
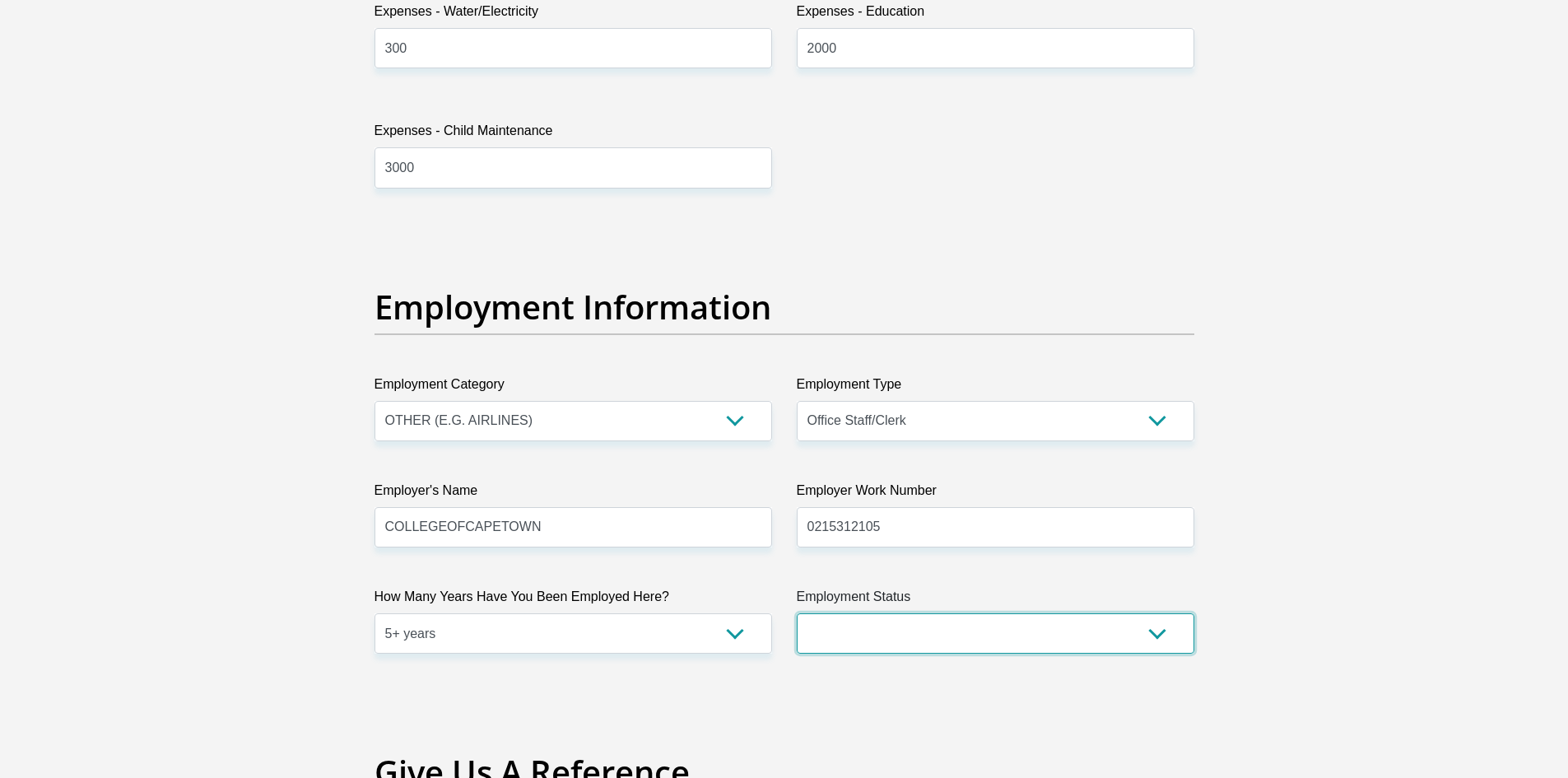
click at [914, 632] on select "Permanent/Full-time Part-time/Casual [DEMOGRAPHIC_DATA] Worker Self-Employed Ho…" at bounding box center [995, 633] width 398 height 40
select select "1"
click at [797, 613] on select "Permanent/Full-time Part-time/Casual [DEMOGRAPHIC_DATA] Worker Self-Employed Ho…" at bounding box center [995, 633] width 398 height 40
click at [1377, 533] on section "Personal Details Title Mr Ms Mrs Dr [PERSON_NAME] First Name MondeMacdonald Sur…" at bounding box center [784, 225] width 1568 height 5740
click at [744, 419] on select "AGRICULTURE ALCOHOL & TOBACCO CONSTRUCTION MATERIALS METALLURGY EQUIPMENT FOR R…" at bounding box center [573, 420] width 398 height 40
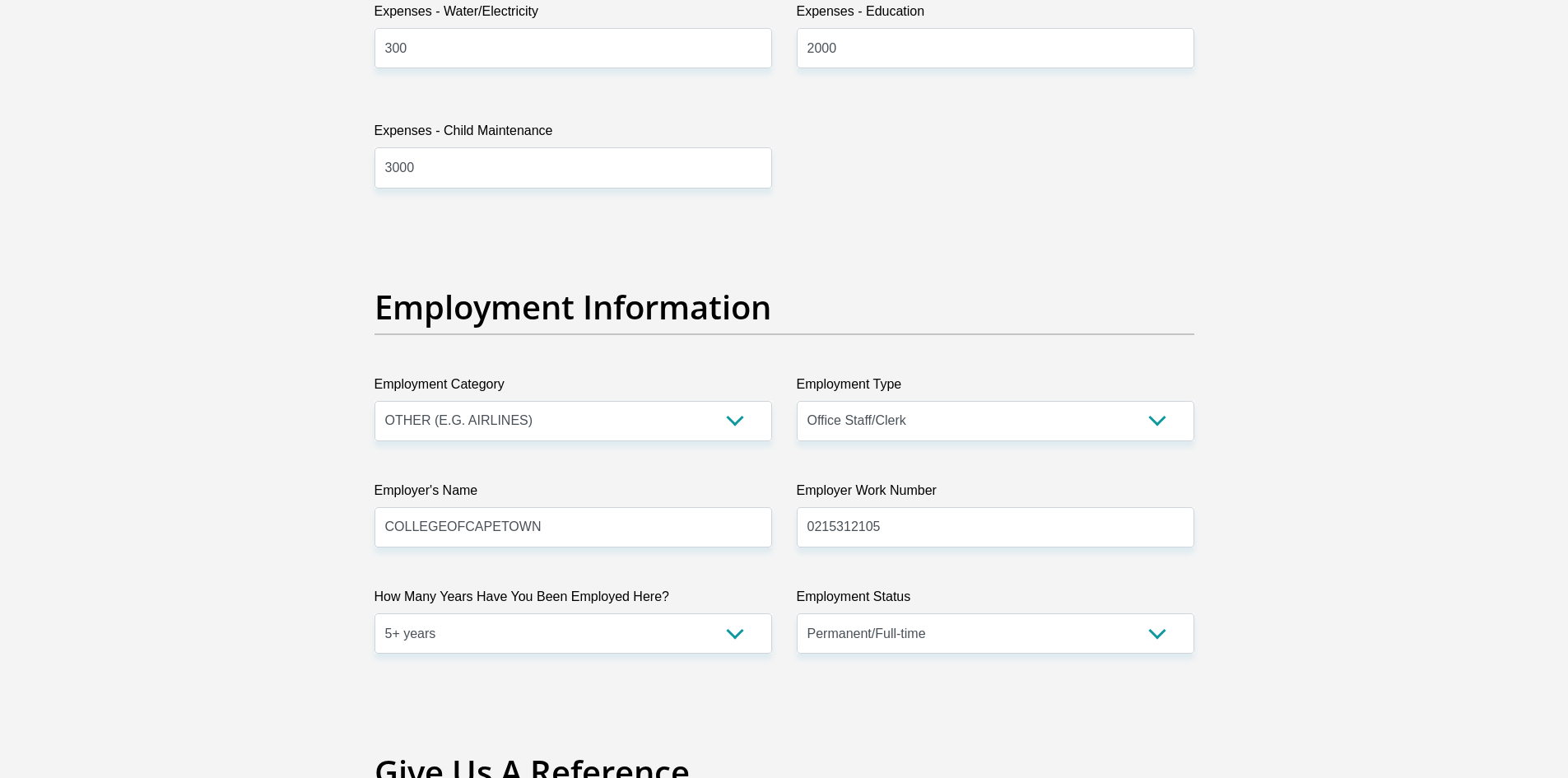
click at [1064, 228] on div "Title Mr Ms Mrs Dr [PERSON_NAME] First Name MondeMacdonald Surname Ngumla ID Nu…" at bounding box center [784, 220] width 844 height 5358
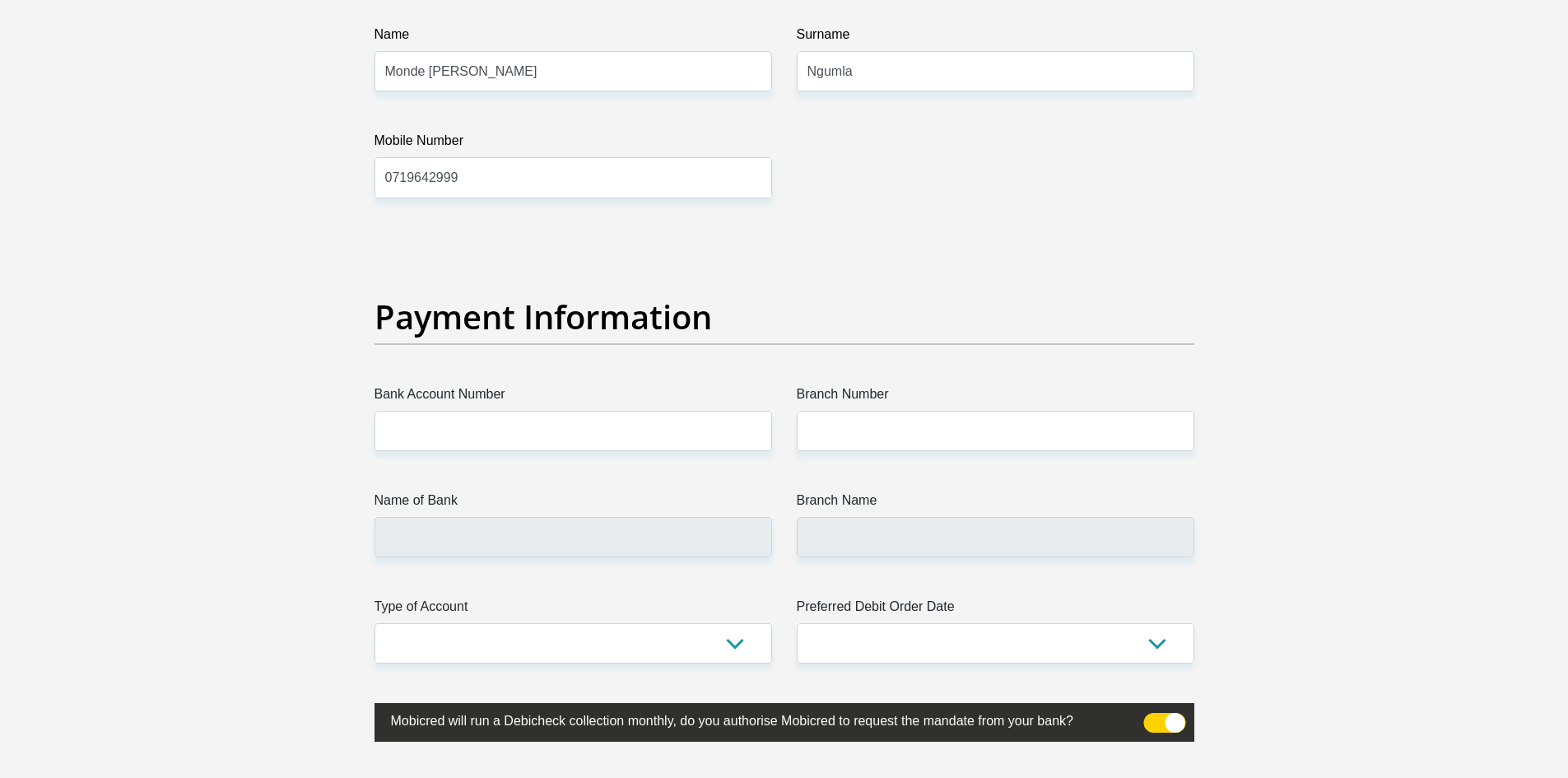
scroll to position [3623, 0]
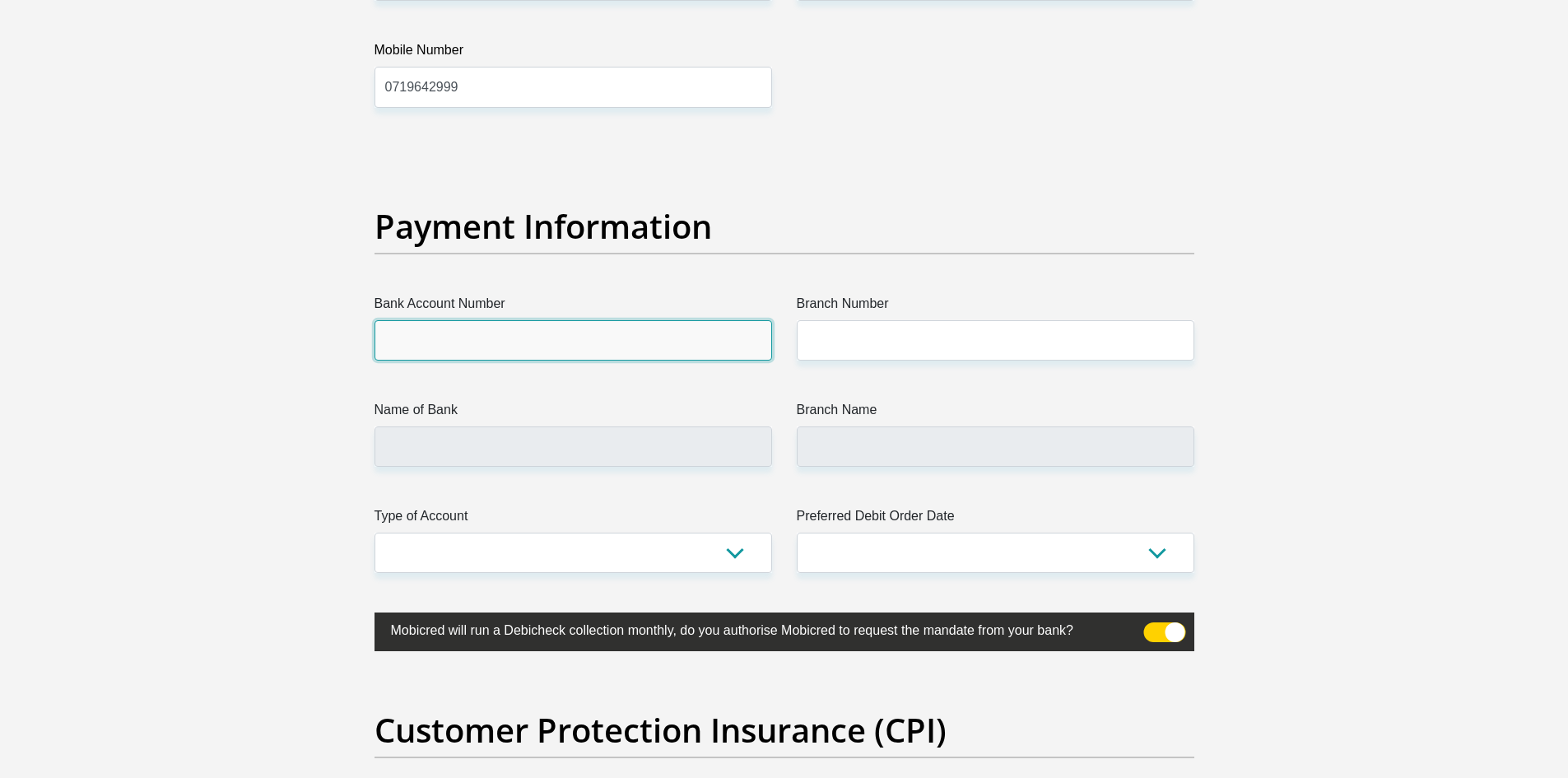
click at [524, 352] on input "Bank Account Number" at bounding box center [573, 340] width 398 height 40
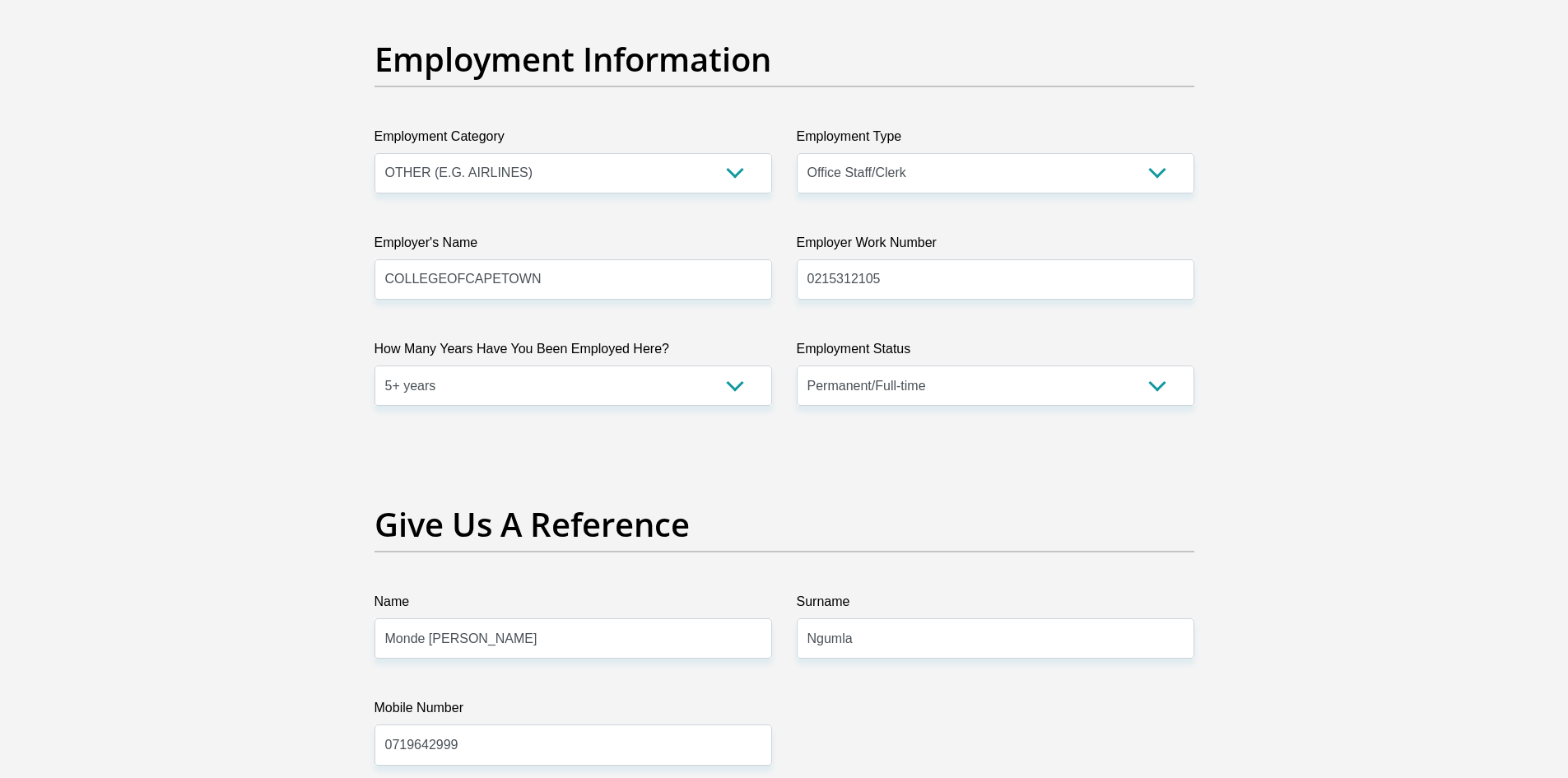
scroll to position [2964, 0]
